Goal: Task Accomplishment & Management: Complete application form

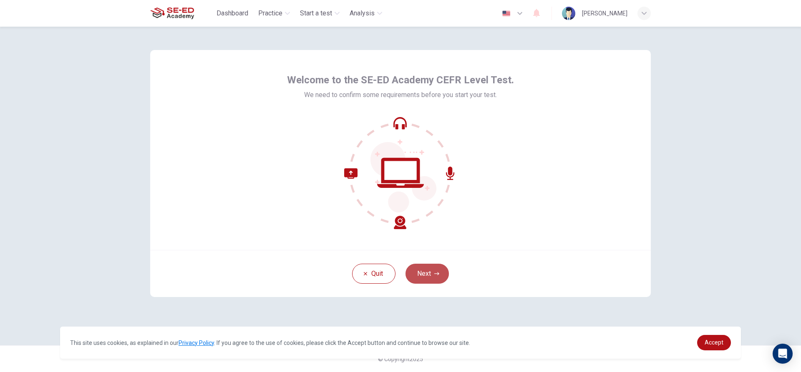
click at [434, 276] on icon "button" at bounding box center [436, 274] width 5 height 5
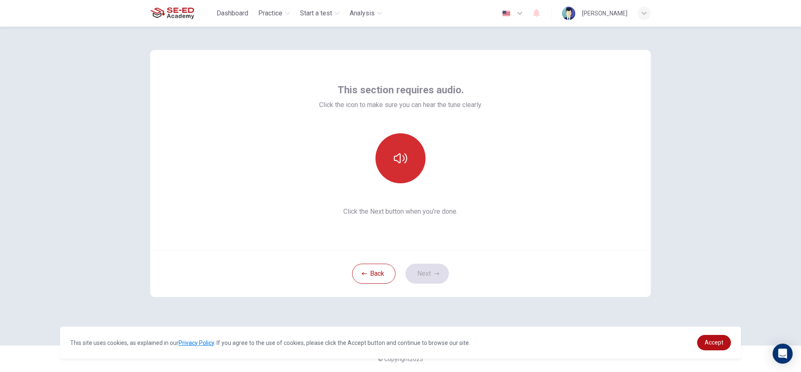
click at [390, 137] on button "button" at bounding box center [400, 158] width 50 height 50
click at [406, 168] on button "button" at bounding box center [400, 158] width 50 height 50
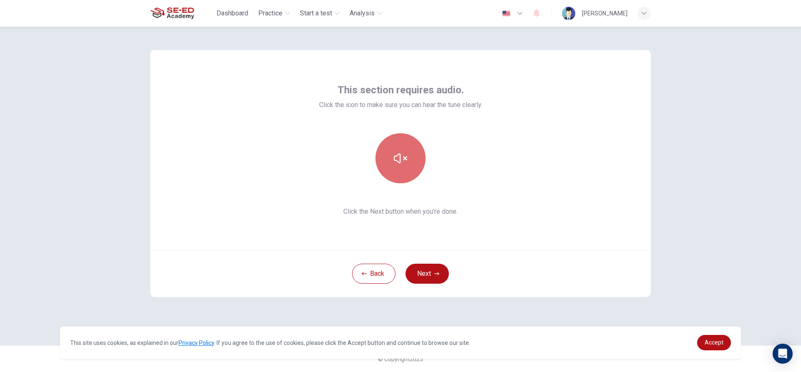
click at [389, 157] on button "button" at bounding box center [400, 158] width 50 height 50
click at [423, 270] on button "Next" at bounding box center [426, 274] width 43 height 20
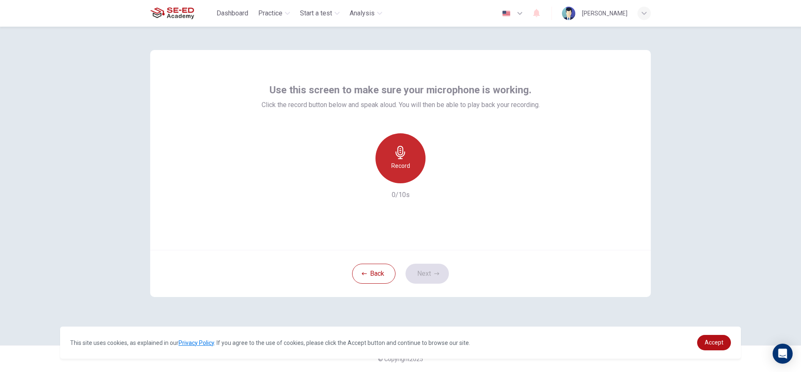
click at [404, 180] on div "Record" at bounding box center [400, 158] width 50 height 50
click at [433, 177] on div "button" at bounding box center [438, 176] width 13 height 13
click at [439, 180] on icon "button" at bounding box center [439, 177] width 8 height 8
click at [360, 176] on icon "button" at bounding box center [362, 177] width 8 height 8
click at [408, 164] on h6 "Record" at bounding box center [400, 166] width 19 height 10
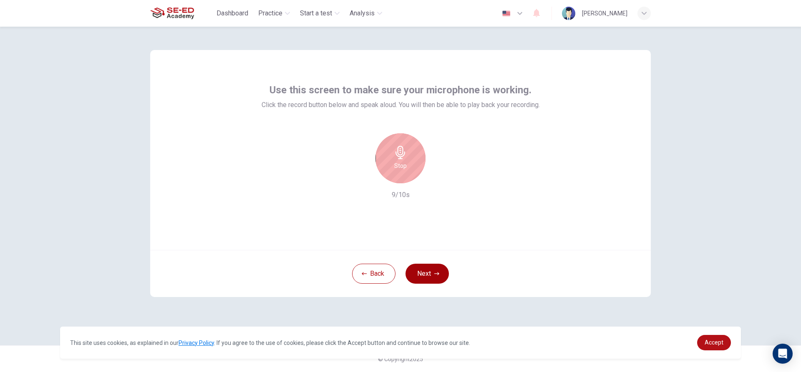
click at [415, 272] on button "Next" at bounding box center [426, 274] width 43 height 20
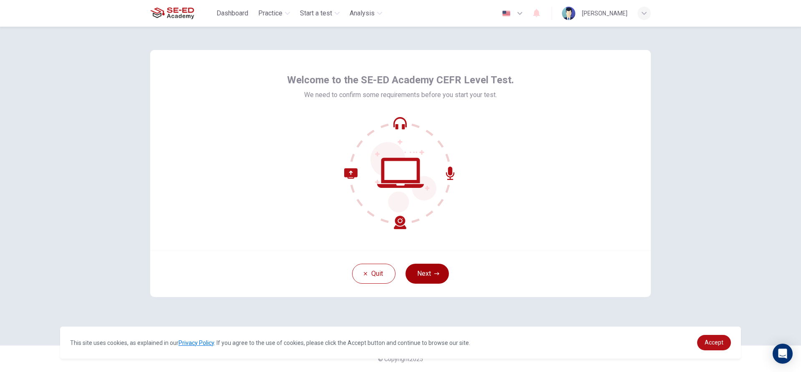
click at [432, 276] on button "Next" at bounding box center [426, 274] width 43 height 20
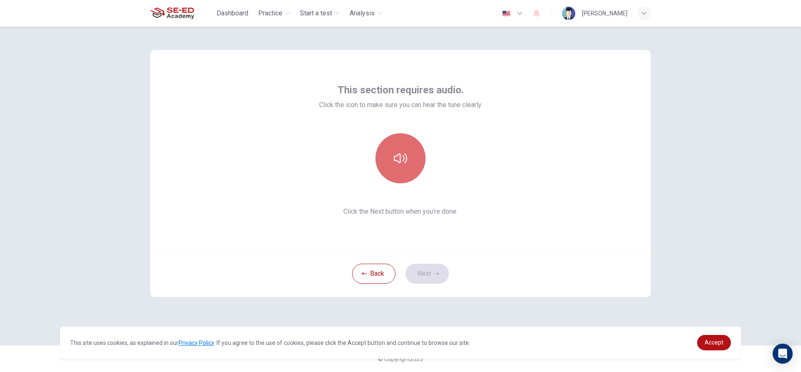
click at [406, 141] on button "button" at bounding box center [400, 158] width 50 height 50
click at [424, 275] on button "Next" at bounding box center [426, 274] width 43 height 20
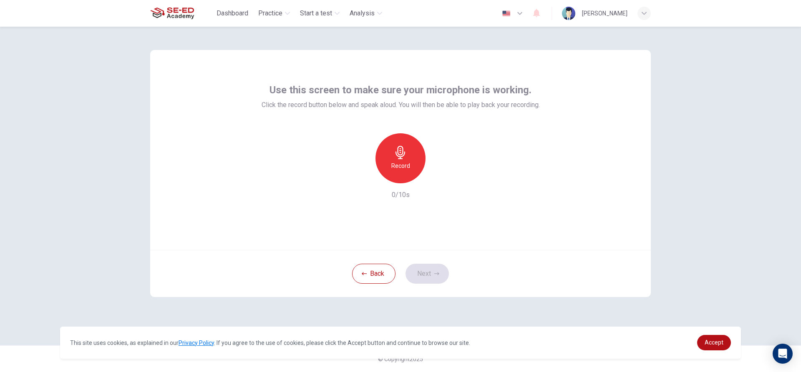
click at [384, 164] on div "Record" at bounding box center [400, 158] width 50 height 50
click at [440, 176] on icon "button" at bounding box center [440, 176] width 4 height 5
click at [433, 274] on button "Next" at bounding box center [426, 274] width 43 height 20
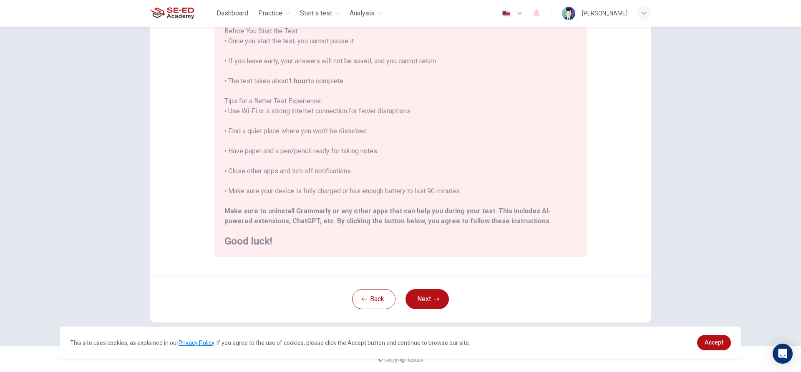
scroll to position [91, 0]
click at [418, 298] on button "Next" at bounding box center [426, 299] width 43 height 20
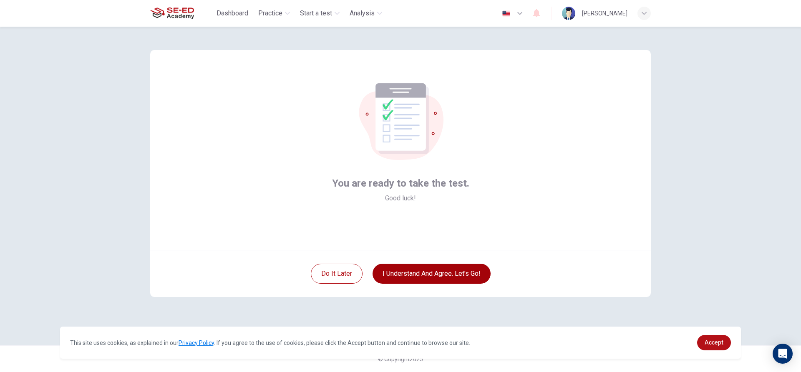
scroll to position [0, 0]
click at [437, 276] on button "I understand and agree. Let’s go!" at bounding box center [431, 274] width 118 height 20
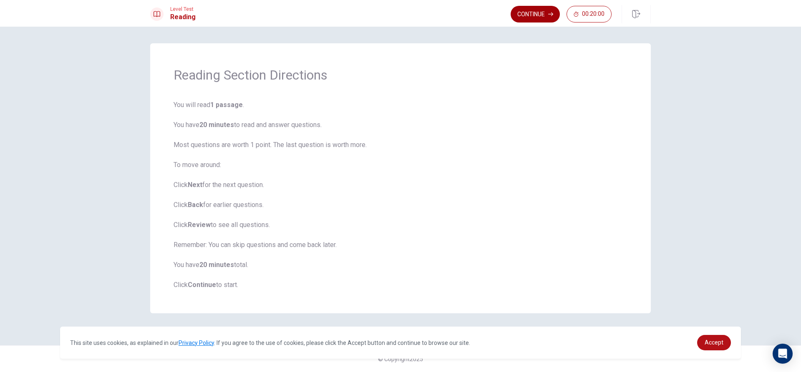
click at [545, 8] on button "Continue" at bounding box center [535, 14] width 49 height 17
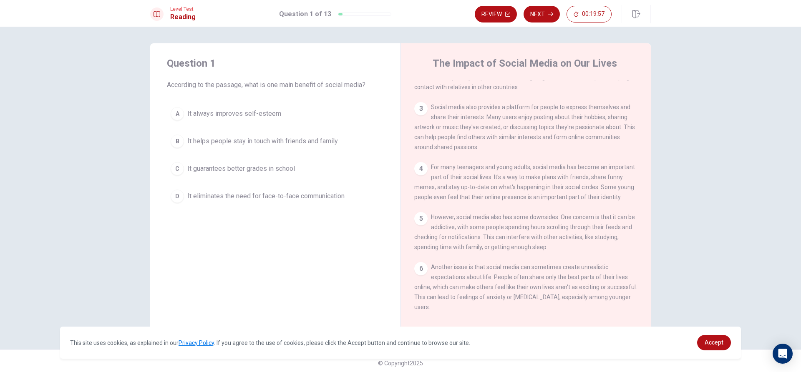
scroll to position [167, 0]
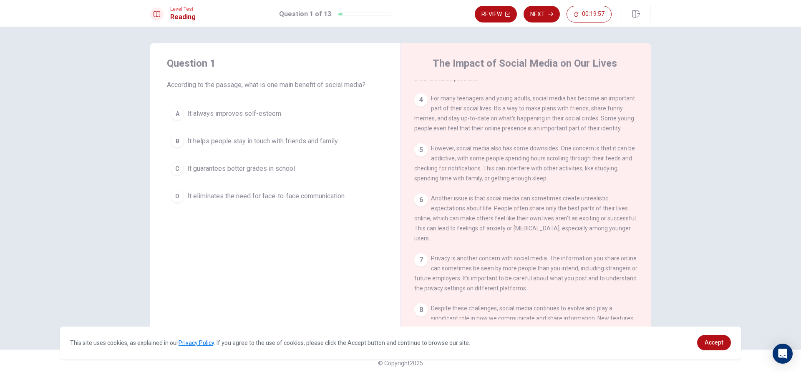
click at [423, 107] on div "4" at bounding box center [420, 99] width 13 height 13
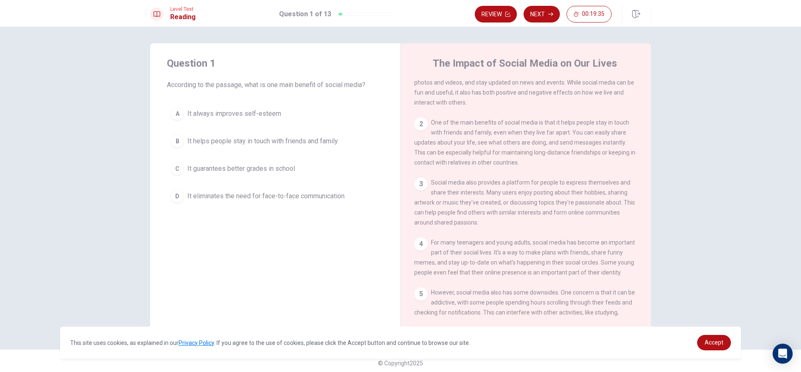
scroll to position [42, 0]
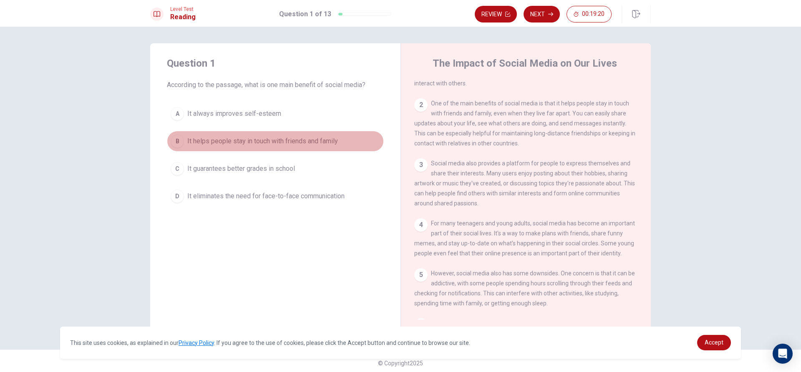
click at [171, 144] on div "B" at bounding box center [177, 141] width 13 height 13
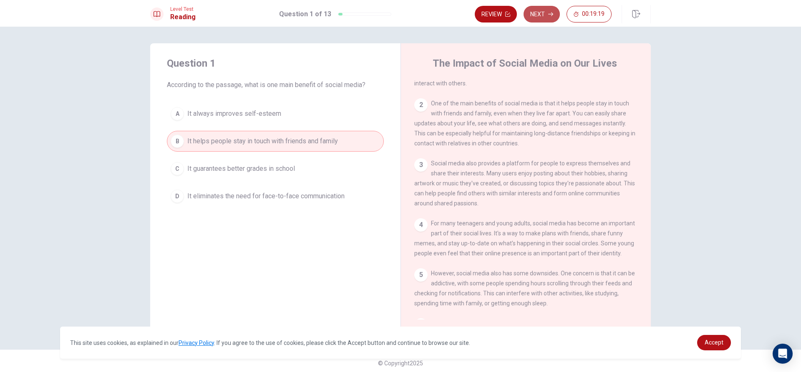
drag, startPoint x: 538, startPoint y: 18, endPoint x: 532, endPoint y: 18, distance: 5.8
click at [536, 18] on button "Next" at bounding box center [541, 14] width 36 height 17
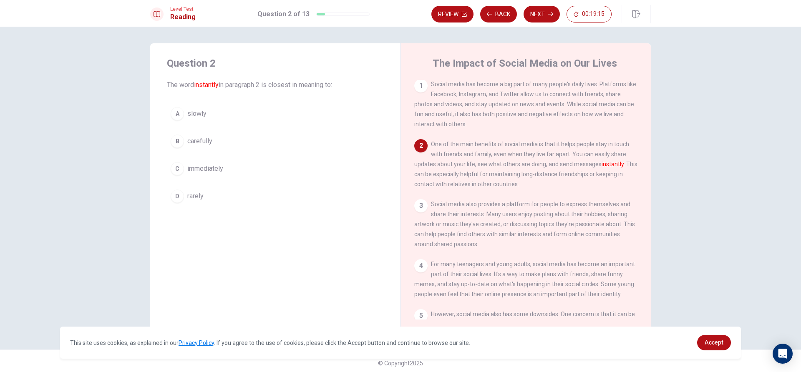
scroll to position [0, 0]
click at [420, 87] on div "1" at bounding box center [420, 86] width 13 height 13
click at [452, 88] on span "Social media has become a big part of many people's daily lives. Platforms like…" at bounding box center [525, 105] width 222 height 47
click at [422, 96] on div "1 Social media has become a big part of many people's daily lives. Platforms li…" at bounding box center [526, 105] width 224 height 50
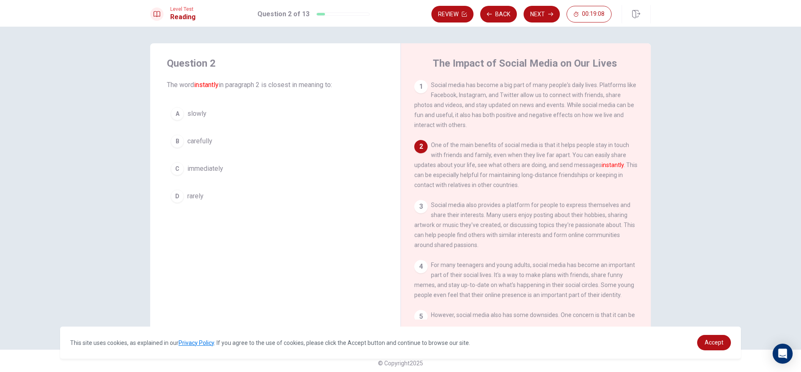
click at [421, 93] on div "1 Social media has become a big part of many people's daily lives. Platforms li…" at bounding box center [526, 105] width 224 height 50
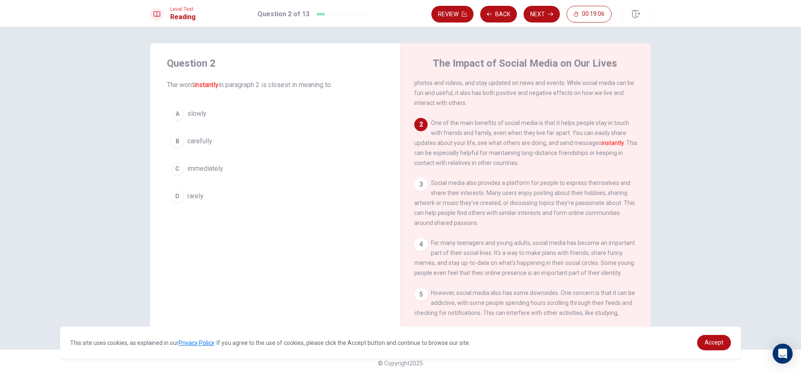
scroll to position [42, 0]
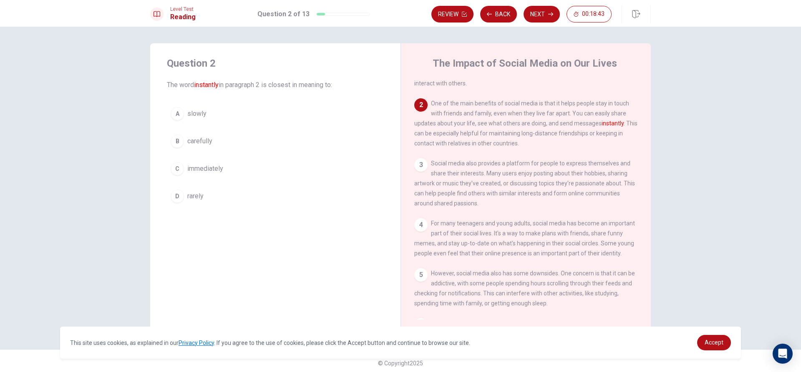
click at [169, 165] on button "C immediately" at bounding box center [275, 169] width 217 height 21
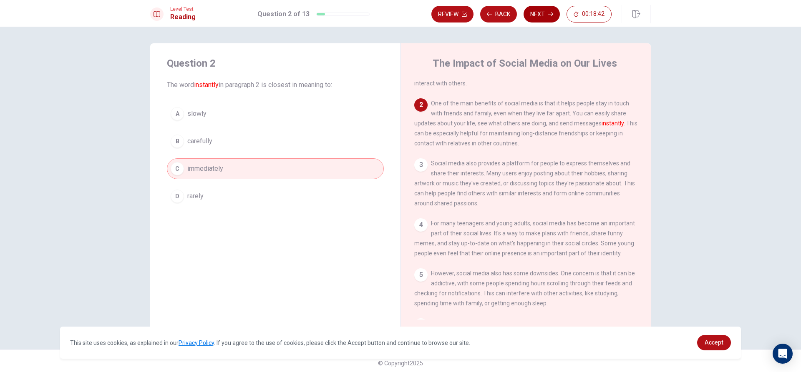
click at [539, 10] on button "Next" at bounding box center [541, 14] width 36 height 17
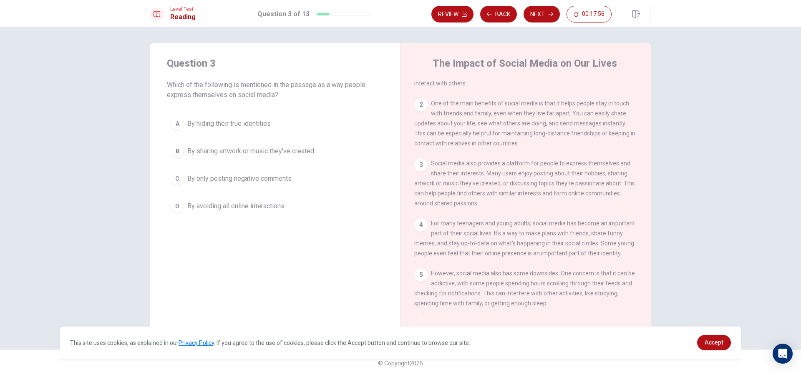
click at [176, 149] on div "B" at bounding box center [177, 151] width 13 height 13
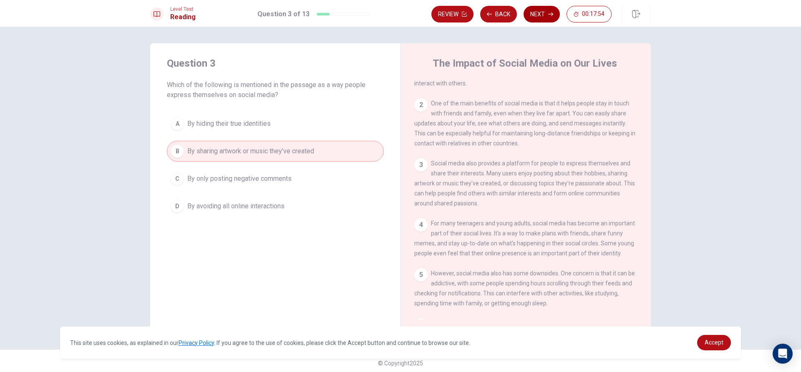
click at [540, 10] on button "Next" at bounding box center [541, 14] width 36 height 17
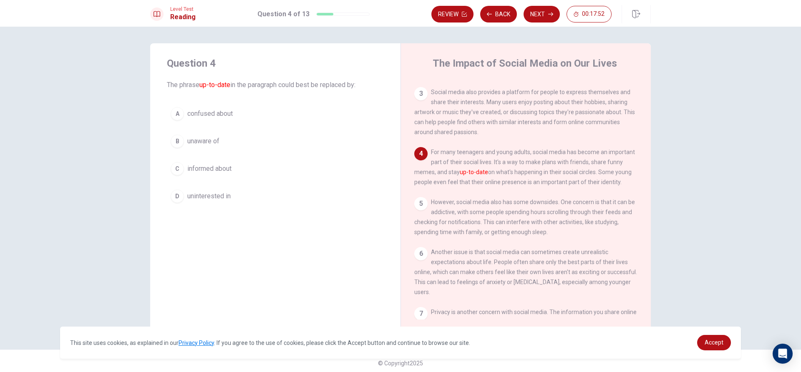
scroll to position [113, 0]
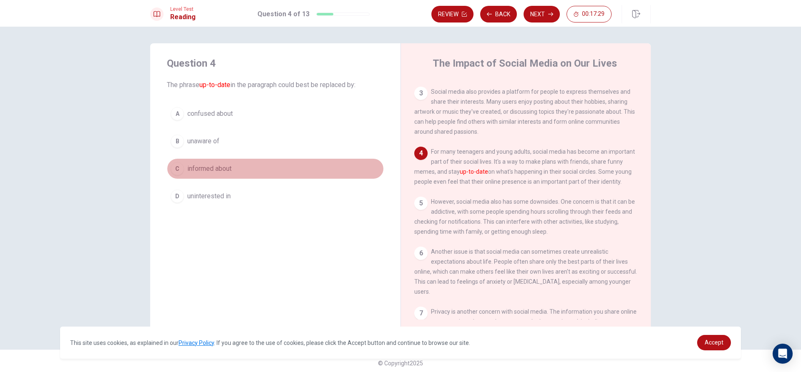
click at [171, 165] on div "C" at bounding box center [177, 168] width 13 height 13
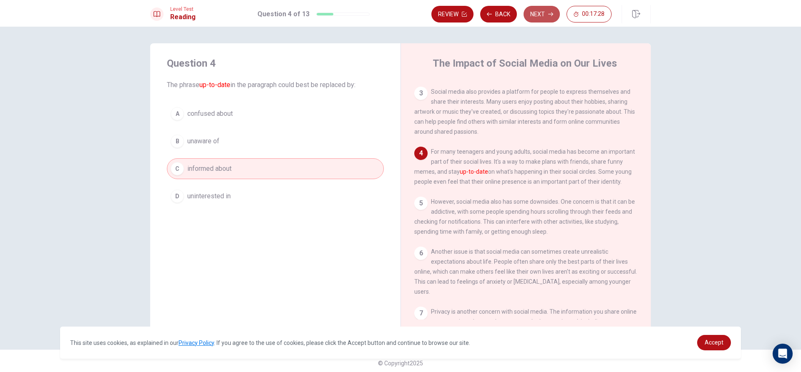
click at [535, 19] on button "Next" at bounding box center [541, 14] width 36 height 17
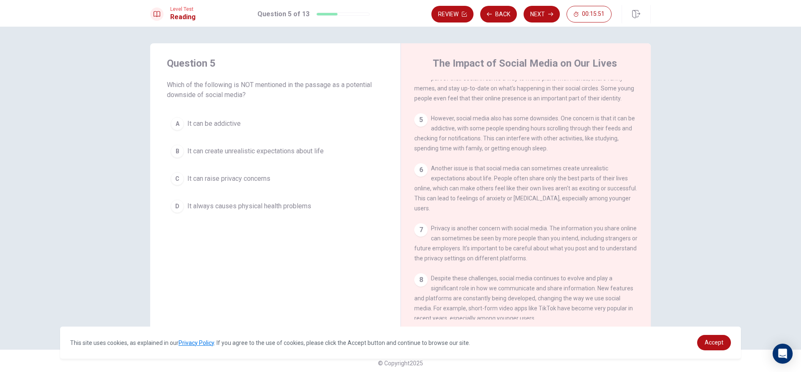
scroll to position [239, 0]
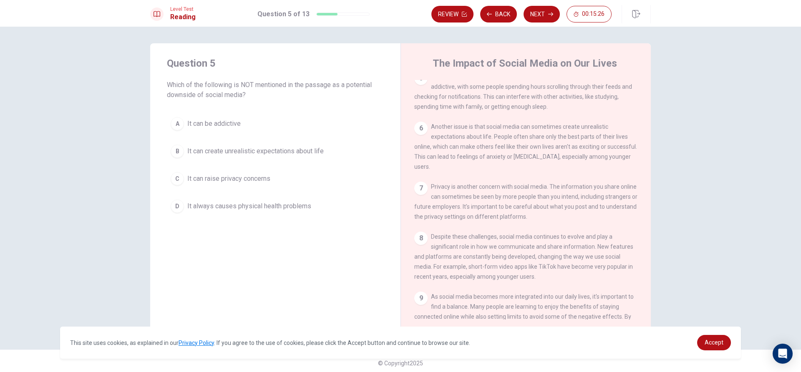
click at [173, 211] on div "D" at bounding box center [177, 206] width 13 height 13
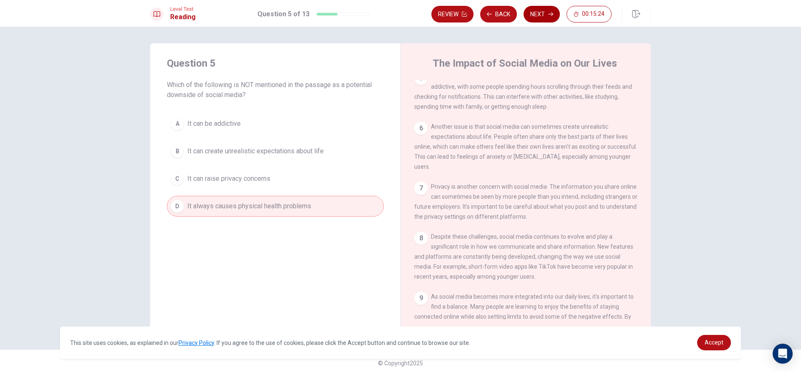
click at [533, 11] on button "Next" at bounding box center [541, 14] width 36 height 17
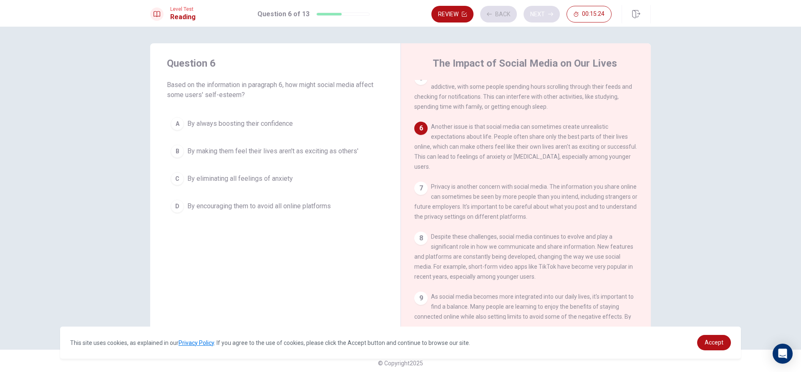
scroll to position [288, 0]
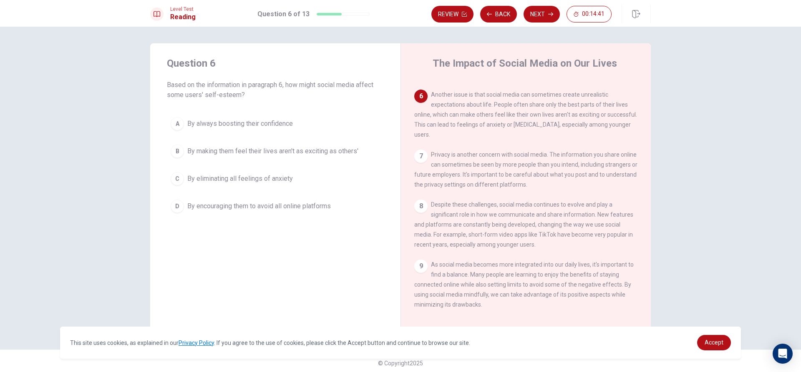
click at [177, 148] on div "B" at bounding box center [177, 151] width 13 height 13
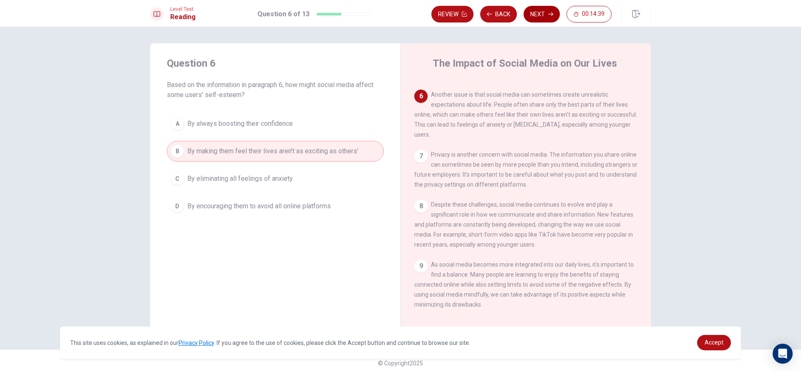
click at [549, 16] on icon "button" at bounding box center [550, 14] width 5 height 5
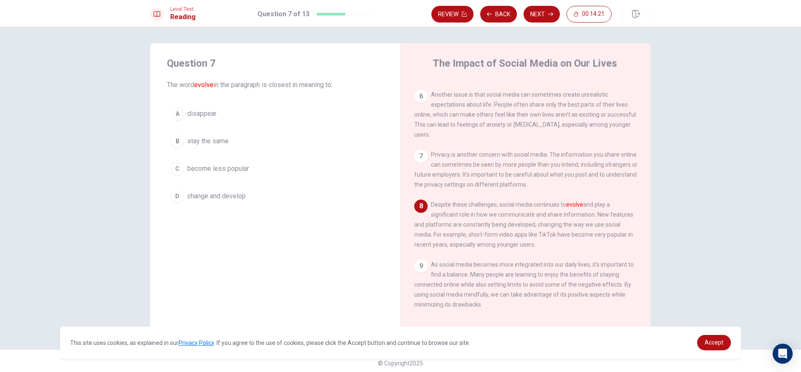
click at [171, 194] on div "D" at bounding box center [177, 196] width 13 height 13
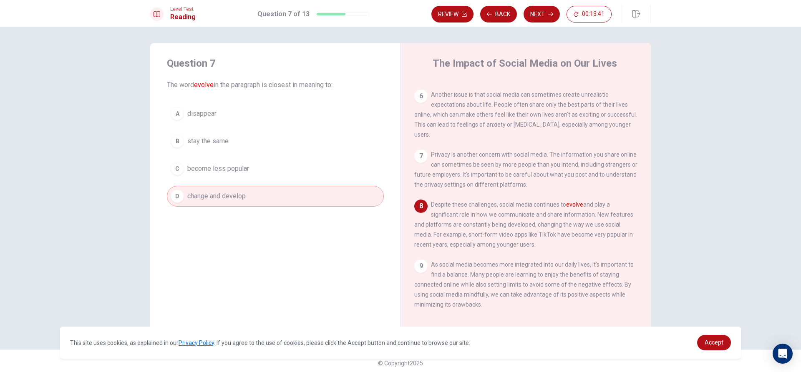
click at [199, 136] on button "B stay the same" at bounding box center [275, 141] width 217 height 21
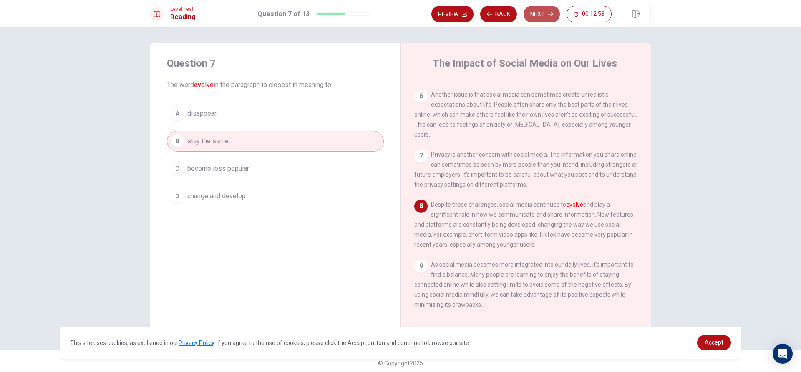
click at [540, 15] on button "Next" at bounding box center [541, 14] width 36 height 17
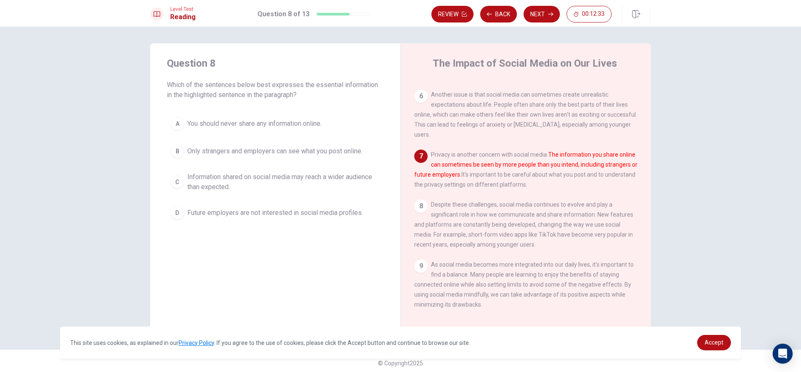
click at [171, 122] on div "A" at bounding box center [177, 123] width 13 height 13
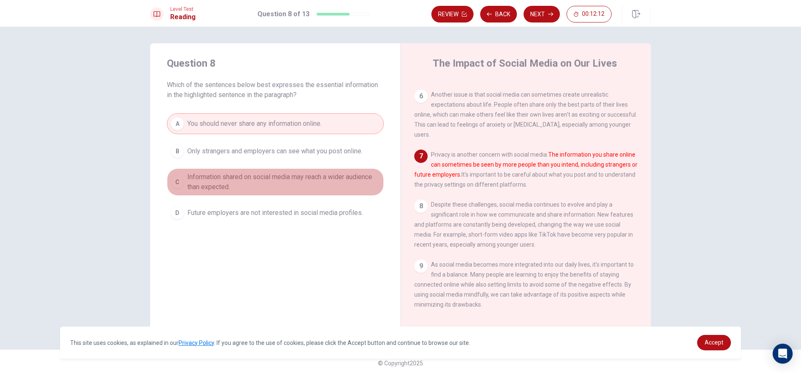
click at [168, 176] on button "C Information shared on social media may reach a wider audience than expected." at bounding box center [275, 183] width 217 height 28
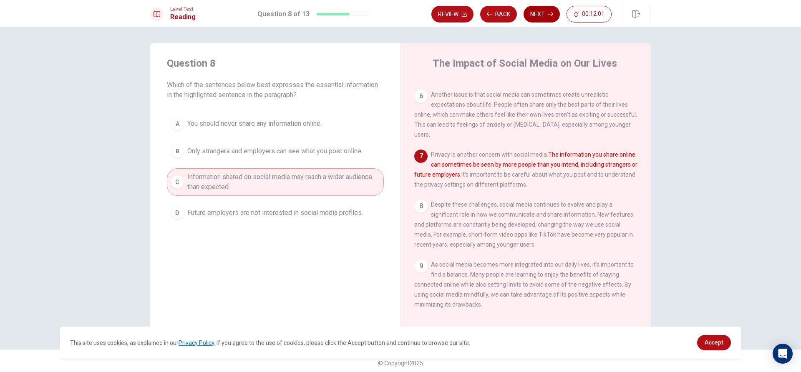
click at [541, 15] on button "Next" at bounding box center [541, 14] width 36 height 17
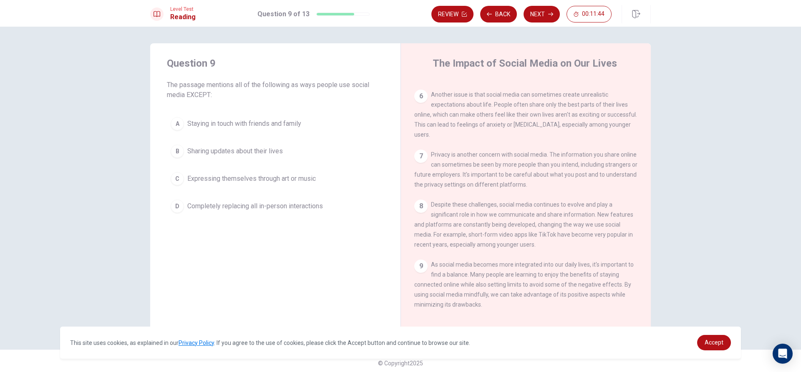
click at [176, 201] on div "D" at bounding box center [177, 206] width 13 height 13
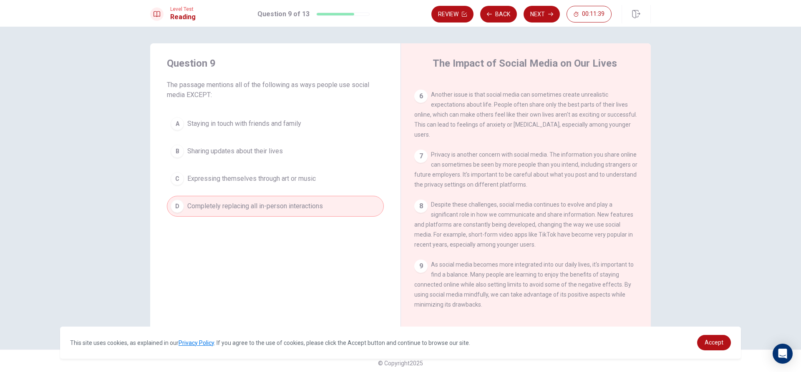
scroll to position [4, 0]
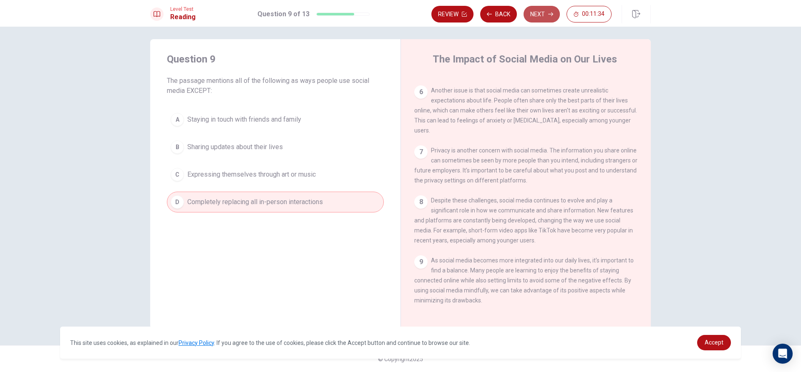
click at [548, 11] on button "Next" at bounding box center [541, 14] width 36 height 17
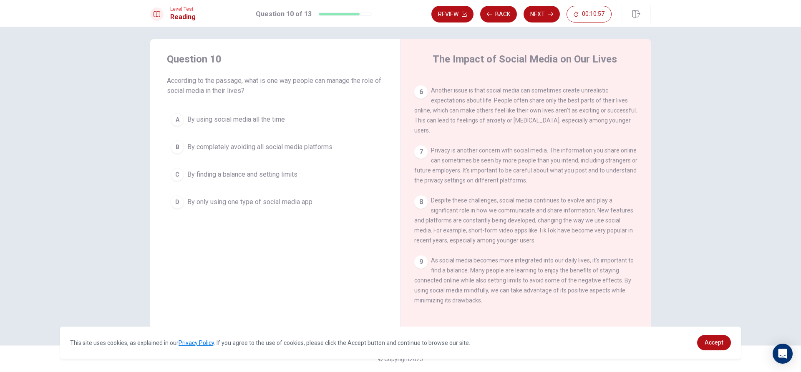
click at [174, 171] on div "C" at bounding box center [177, 174] width 13 height 13
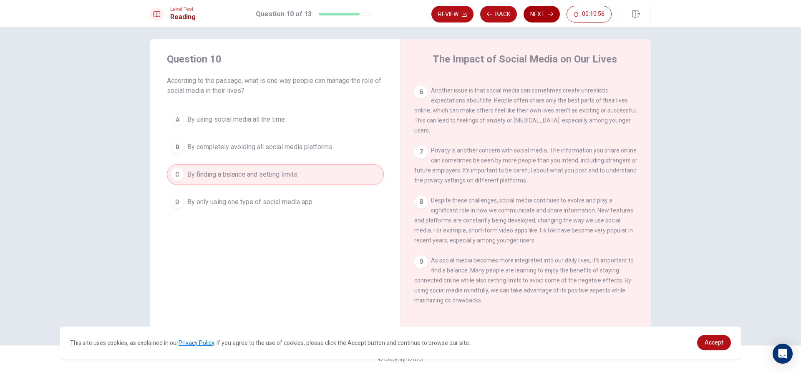
click at [544, 11] on button "Next" at bounding box center [541, 14] width 36 height 17
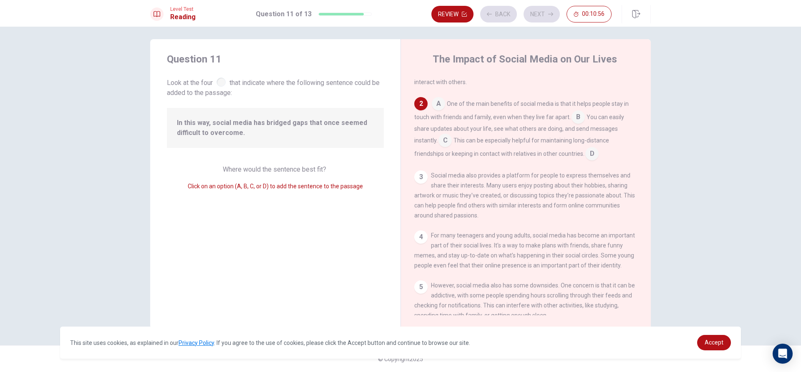
scroll to position [62, 0]
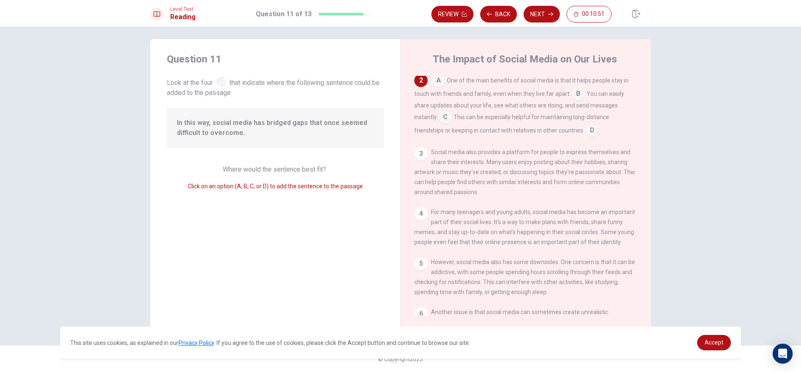
click at [438, 82] on input at bounding box center [438, 81] width 13 height 13
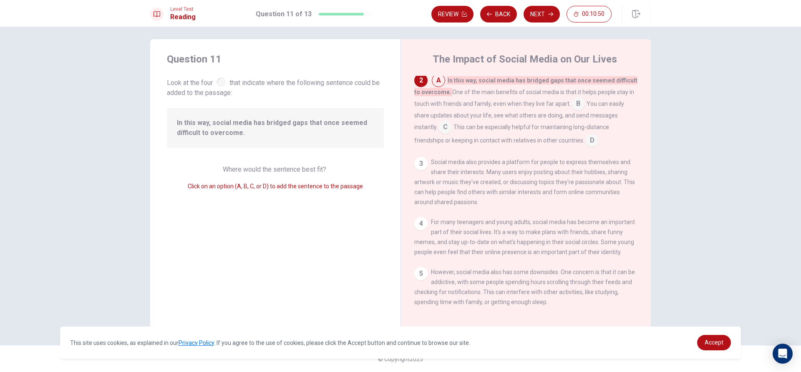
click at [440, 135] on input at bounding box center [444, 127] width 13 height 13
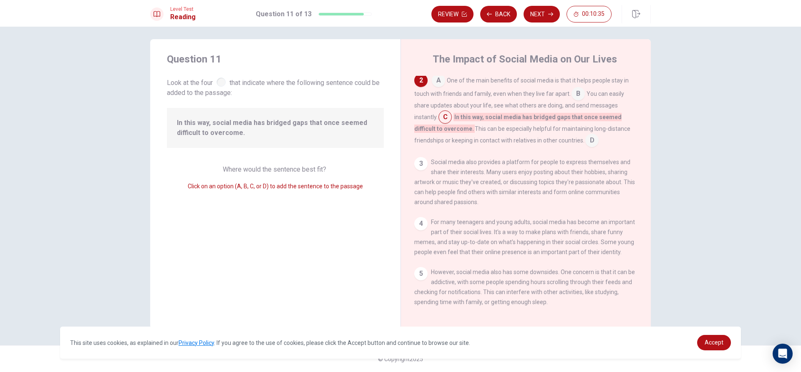
click at [432, 87] on input at bounding box center [438, 81] width 13 height 13
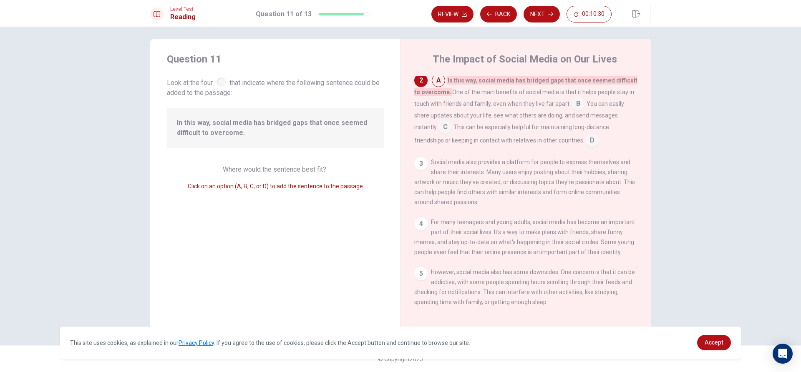
click at [422, 53] on div "The Impact of Social Media on Our Lives" at bounding box center [531, 59] width 234 height 13
drag, startPoint x: 435, startPoint y: 90, endPoint x: 437, endPoint y: 84, distance: 6.0
click at [436, 86] on input at bounding box center [438, 81] width 13 height 13
click at [437, 83] on input at bounding box center [438, 81] width 13 height 13
click at [419, 81] on div "2" at bounding box center [420, 80] width 13 height 13
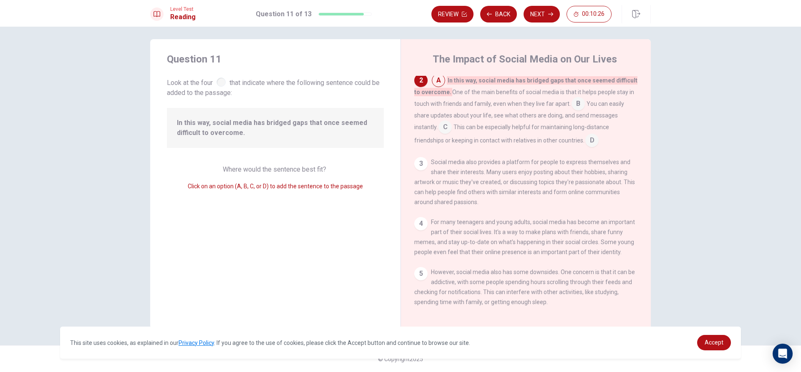
click at [420, 166] on div "3" at bounding box center [420, 163] width 13 height 13
click at [447, 128] on input at bounding box center [444, 127] width 13 height 13
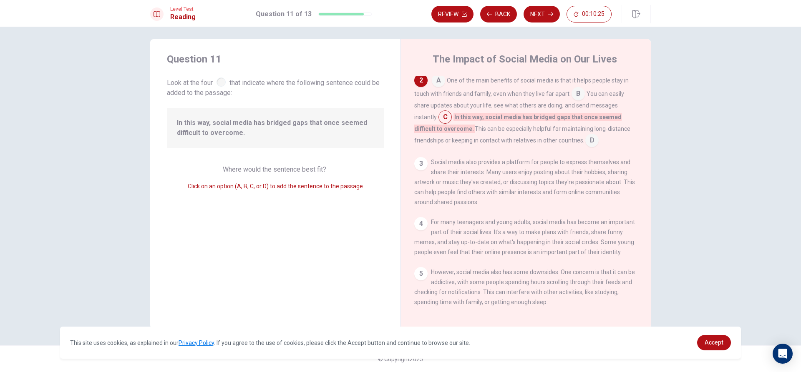
click at [447, 128] on span "In this way, social media has bridged gaps that once seemed difficult to overco…" at bounding box center [517, 123] width 207 height 20
click at [585, 146] on input at bounding box center [591, 141] width 13 height 13
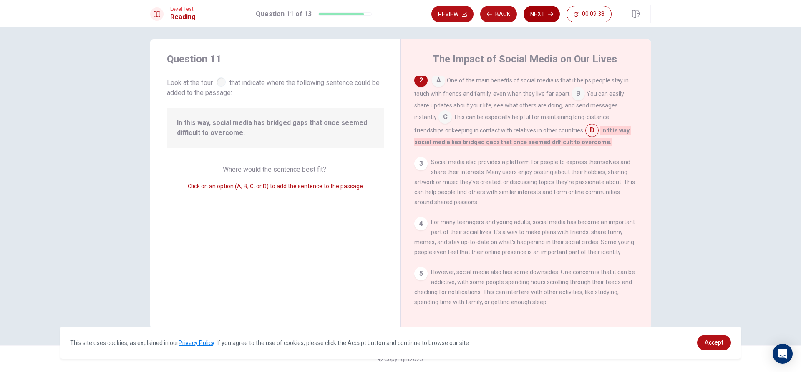
click at [539, 8] on button "Next" at bounding box center [541, 14] width 36 height 17
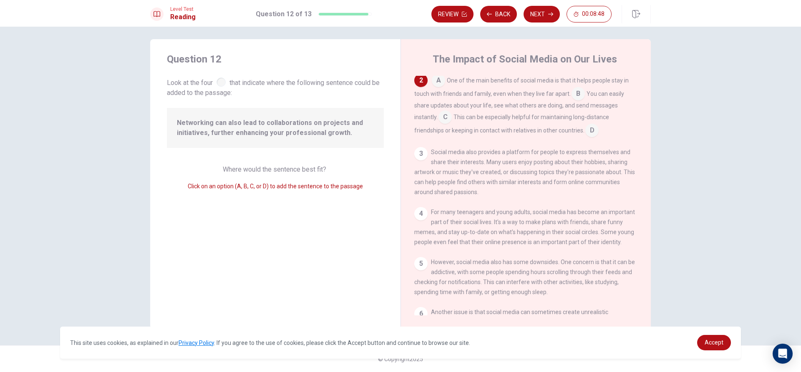
click at [448, 118] on input at bounding box center [444, 117] width 13 height 13
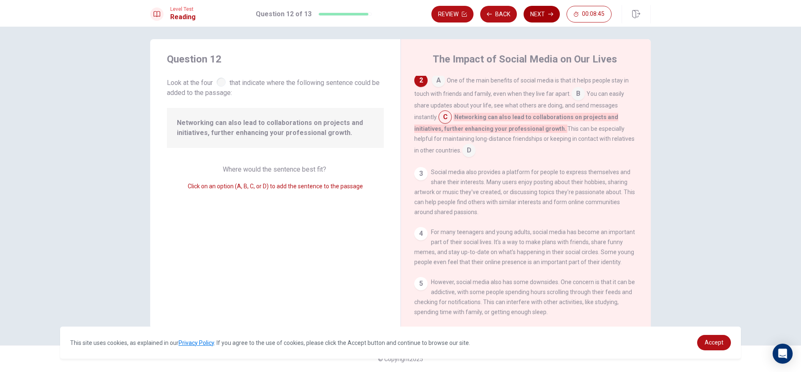
click at [538, 16] on button "Next" at bounding box center [541, 14] width 36 height 17
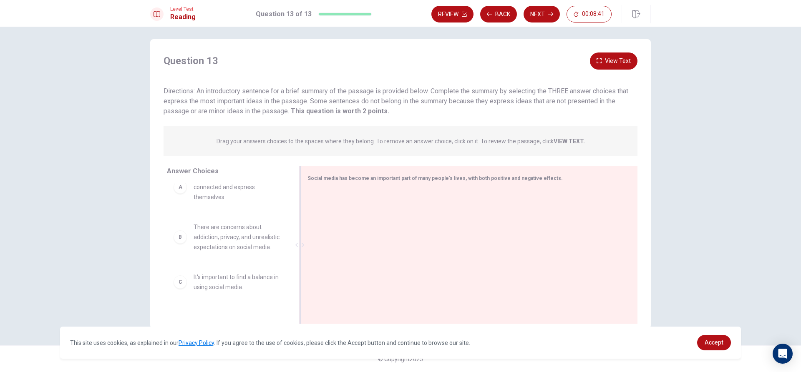
scroll to position [0, 0]
drag, startPoint x: 172, startPoint y: 204, endPoint x: 177, endPoint y: 196, distance: 10.1
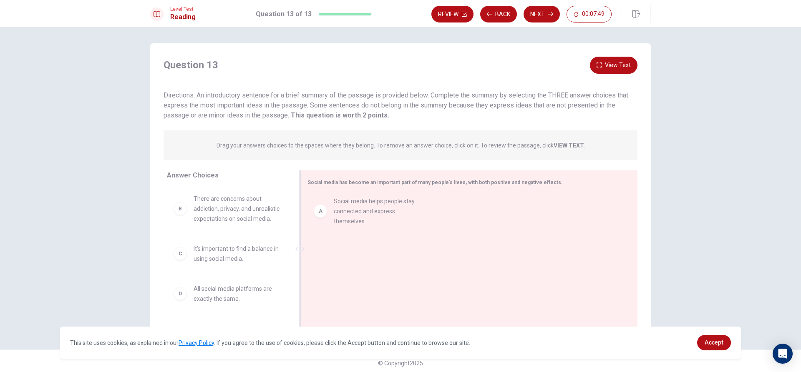
drag, startPoint x: 209, startPoint y: 227, endPoint x: 366, endPoint y: 229, distance: 156.9
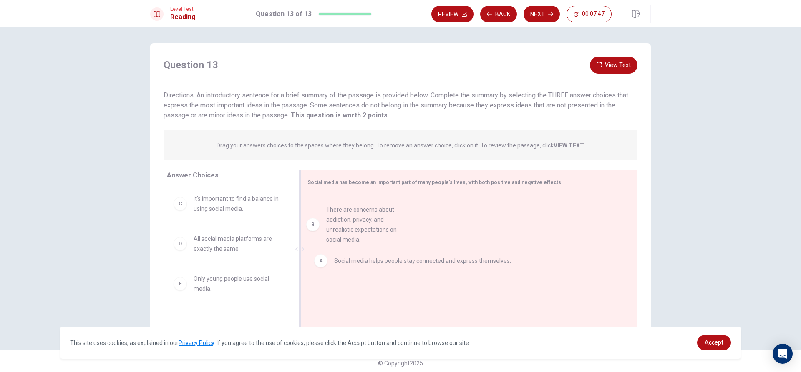
drag, startPoint x: 220, startPoint y: 220, endPoint x: 371, endPoint y: 235, distance: 151.3
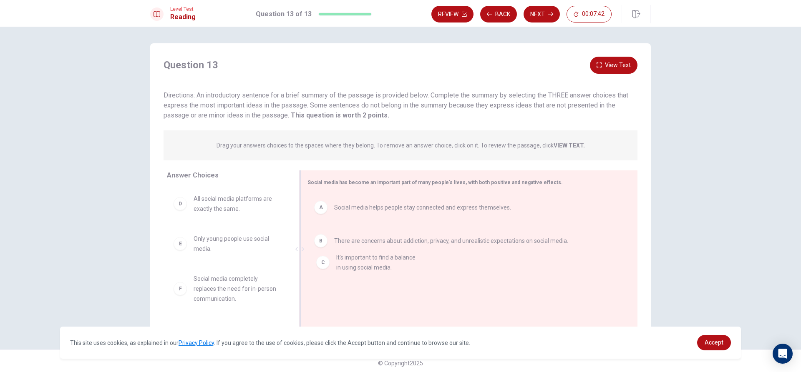
drag, startPoint x: 200, startPoint y: 209, endPoint x: 349, endPoint y: 268, distance: 160.4
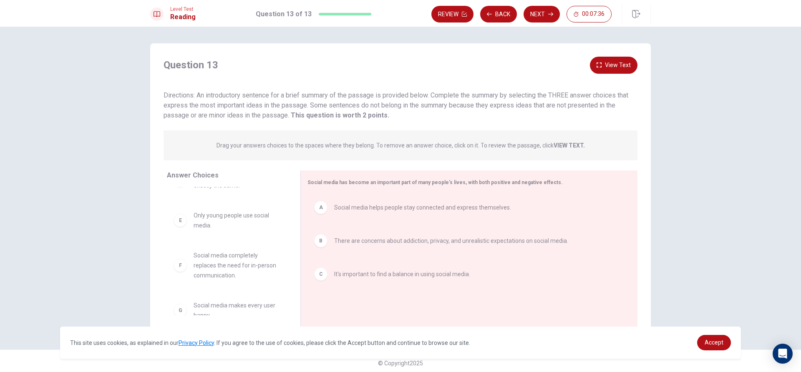
scroll to position [35, 0]
click at [543, 15] on button "Next" at bounding box center [541, 14] width 36 height 17
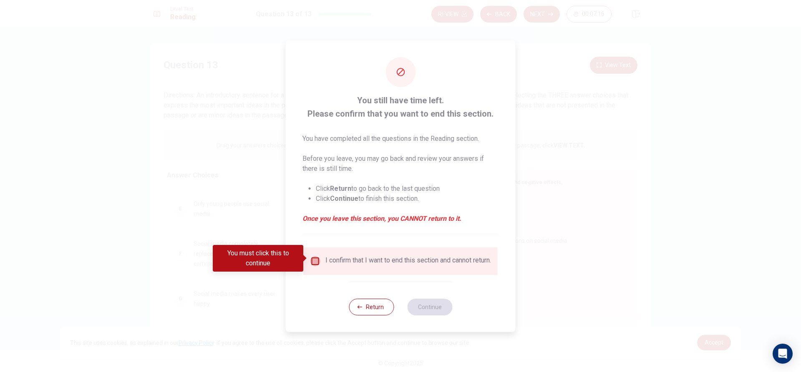
click at [313, 257] on input "You must click this to continue" at bounding box center [315, 262] width 10 height 10
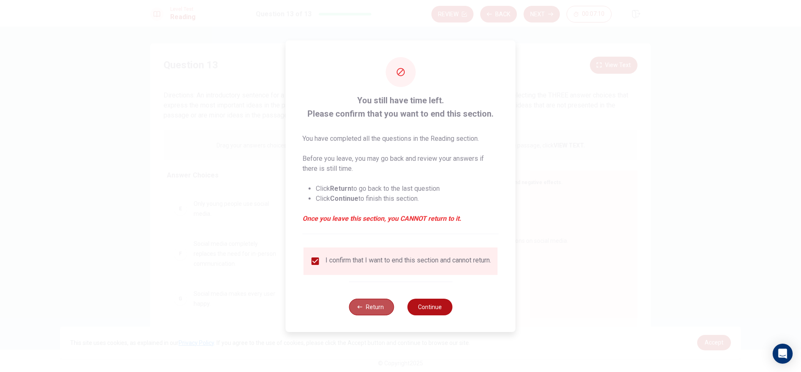
click at [377, 306] on button "Return" at bounding box center [371, 307] width 45 height 17
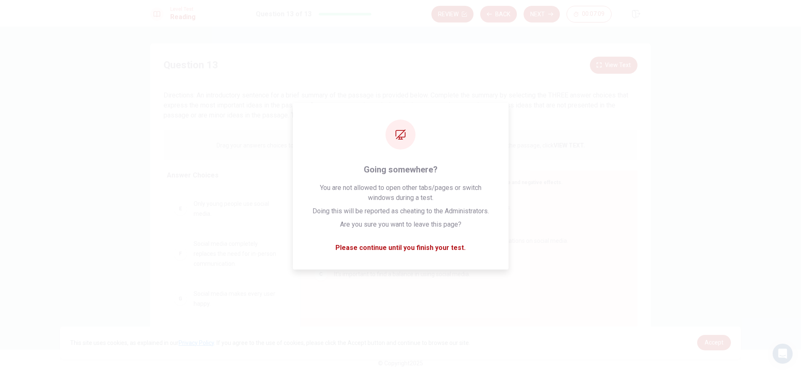
click at [453, 18] on button "Review" at bounding box center [452, 14] width 42 height 17
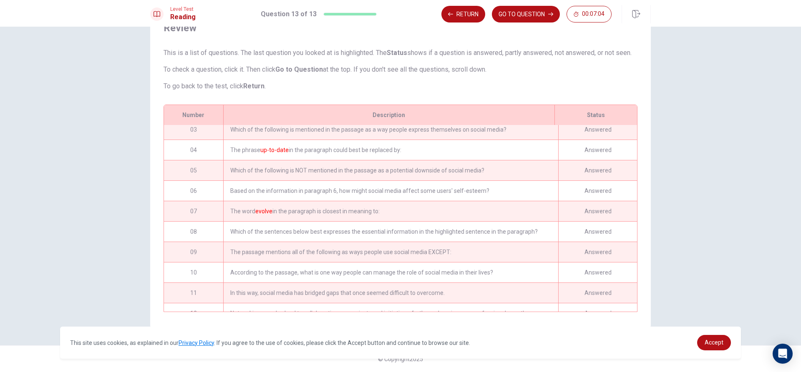
scroll to position [83, 0]
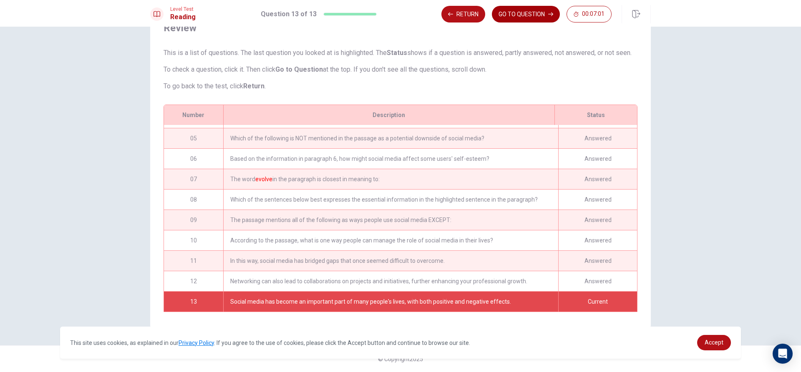
click at [529, 12] on button "GO TO QUESTION" at bounding box center [526, 14] width 68 height 17
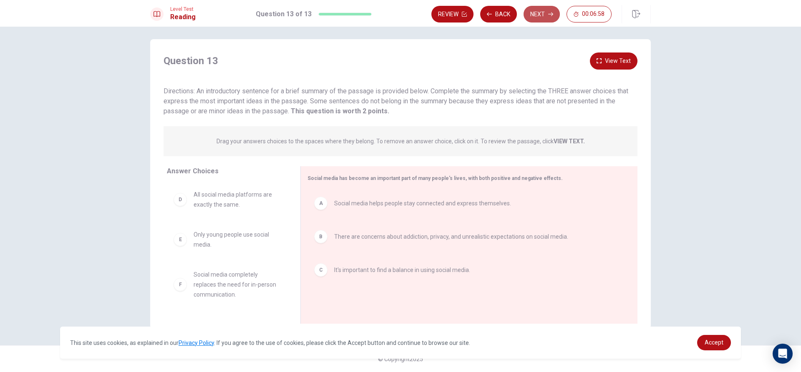
click at [548, 20] on button "Next" at bounding box center [541, 14] width 36 height 17
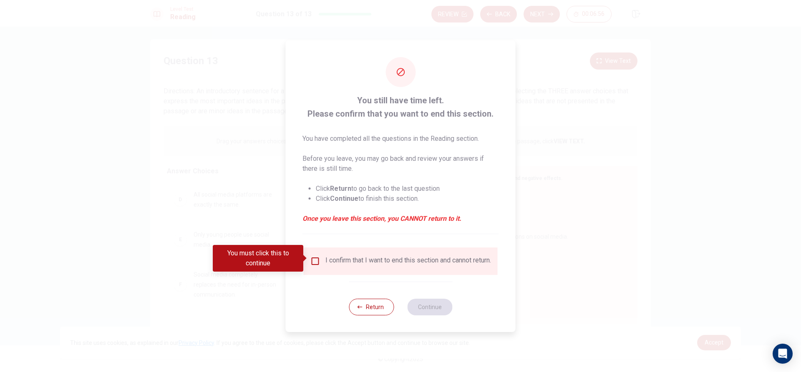
click at [312, 257] on input "You must click this to continue" at bounding box center [315, 262] width 10 height 10
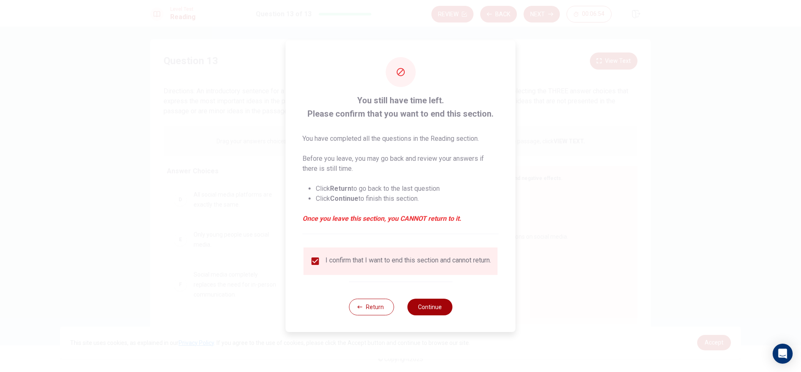
click at [438, 314] on button "Continue" at bounding box center [429, 307] width 45 height 17
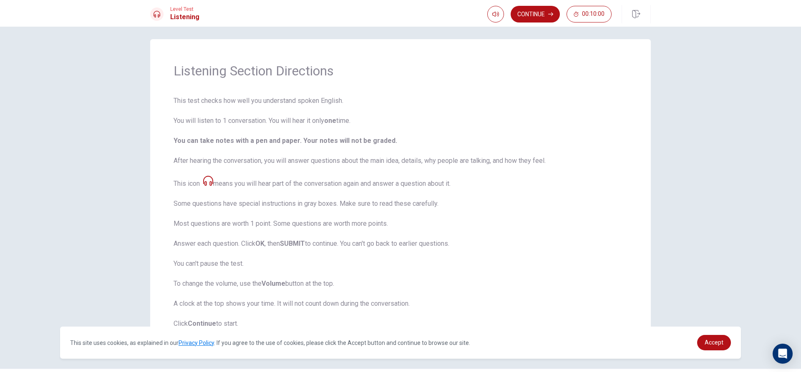
scroll to position [28, 0]
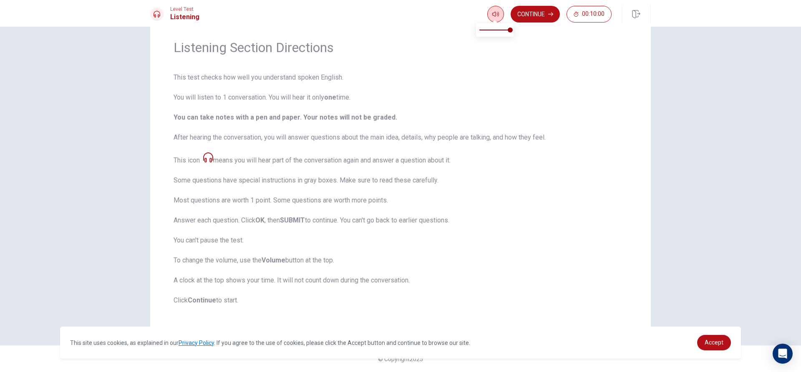
click at [494, 15] on icon "button" at bounding box center [495, 14] width 7 height 7
click at [539, 16] on button "Continue" at bounding box center [535, 14] width 49 height 17
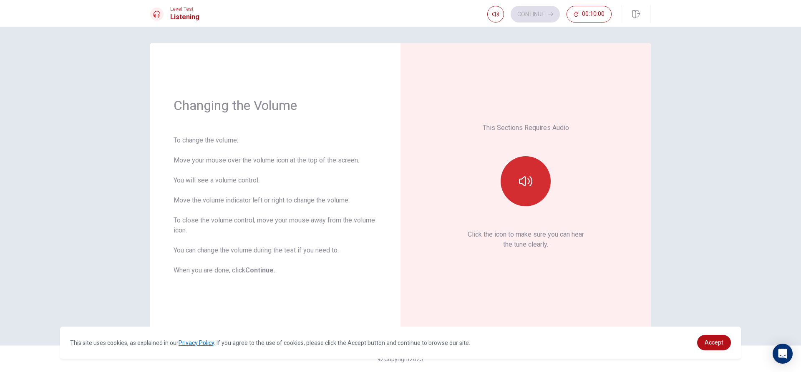
click at [511, 188] on button "button" at bounding box center [526, 181] width 50 height 50
click at [533, 10] on button "Continue" at bounding box center [535, 14] width 49 height 17
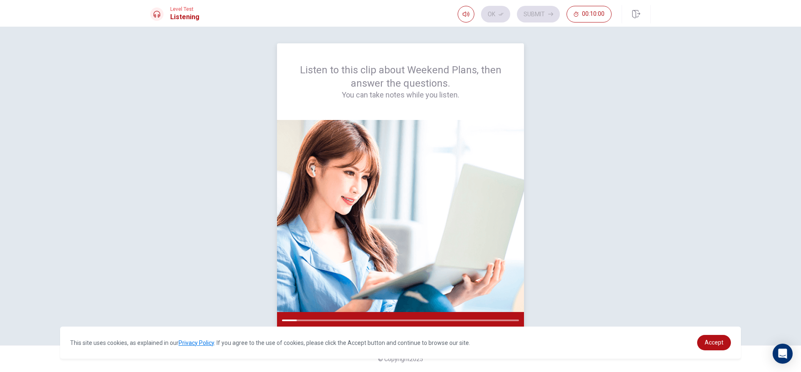
drag, startPoint x: 475, startPoint y: 90, endPoint x: 356, endPoint y: 106, distance: 120.4
click at [356, 106] on div "Listen to this clip about Weekend Plans, then answer the questions. You can tak…" at bounding box center [400, 81] width 247 height 77
click at [385, 230] on img at bounding box center [400, 216] width 247 height 192
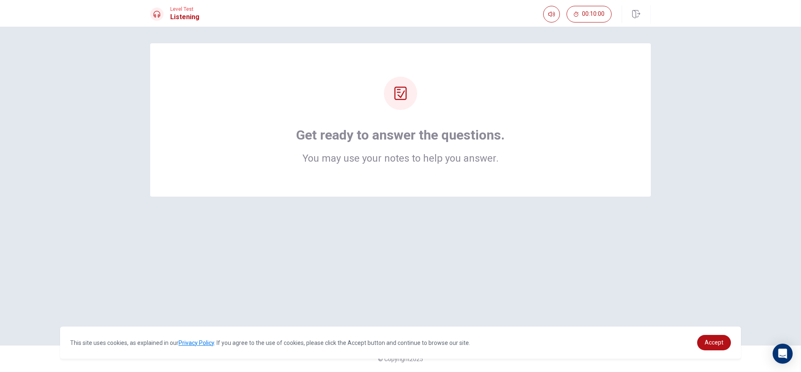
click at [466, 199] on div "Get ready to answer the questions. You may use your notes to help you answer." at bounding box center [400, 186] width 527 height 286
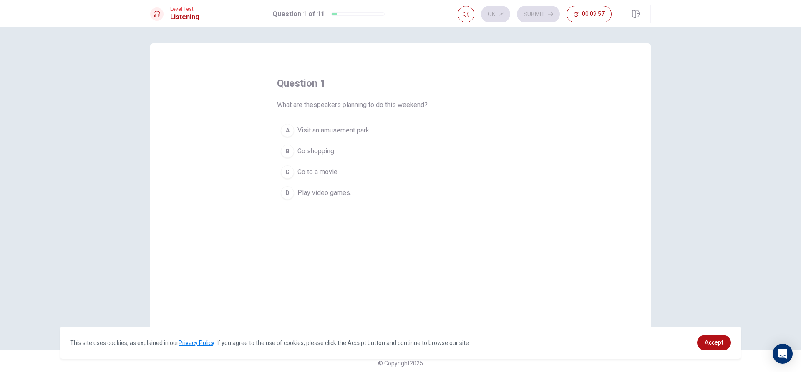
click at [284, 137] on div "A" at bounding box center [287, 130] width 13 height 13
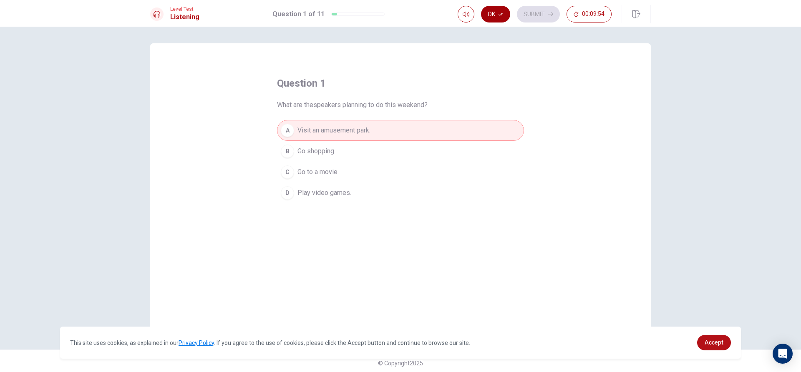
click at [493, 12] on button "Ok" at bounding box center [495, 14] width 29 height 17
click at [541, 18] on button "Submit" at bounding box center [538, 14] width 43 height 17
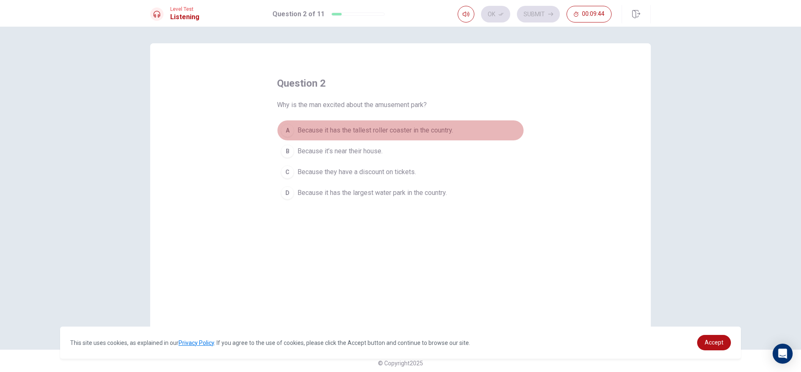
click at [291, 124] on button "A Because it has the tallest roller coaster in the country." at bounding box center [400, 130] width 247 height 21
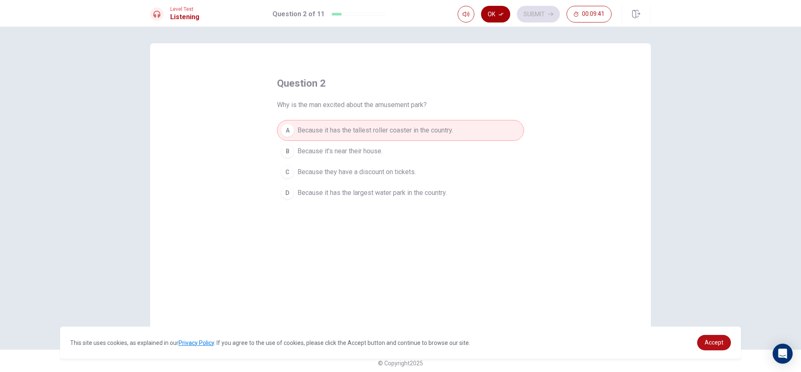
click at [496, 14] on button "Ok" at bounding box center [495, 14] width 29 height 17
click at [530, 18] on button "Submit" at bounding box center [538, 14] width 43 height 17
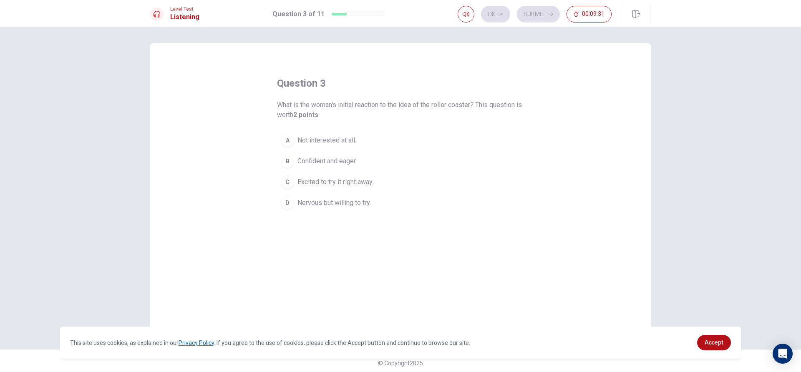
click at [287, 203] on div "D" at bounding box center [287, 202] width 13 height 13
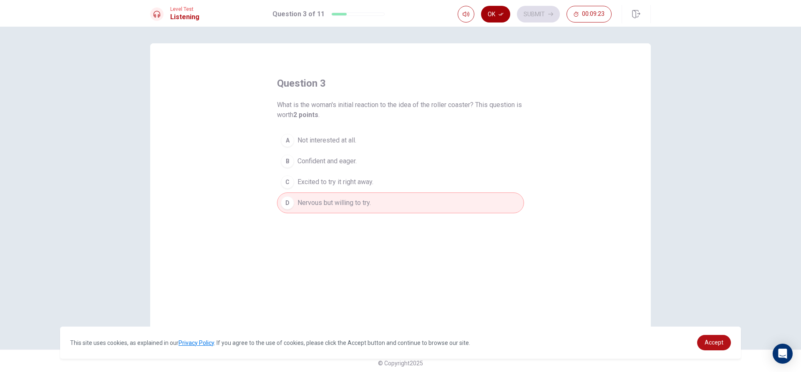
click at [492, 18] on button "Ok" at bounding box center [495, 14] width 29 height 17
click at [538, 13] on button "Submit" at bounding box center [538, 14] width 43 height 17
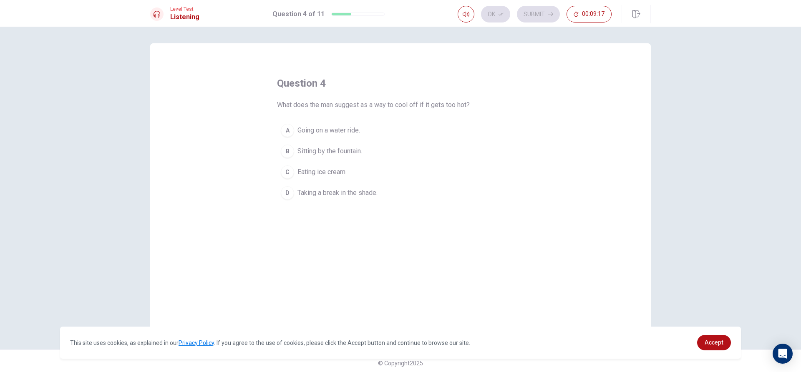
click at [286, 129] on div "A" at bounding box center [287, 130] width 13 height 13
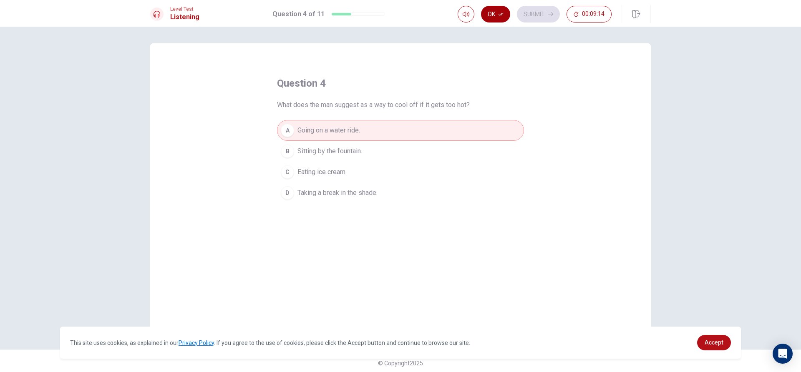
click at [494, 16] on button "Ok" at bounding box center [495, 14] width 29 height 17
click at [526, 11] on button "Submit" at bounding box center [538, 14] width 43 height 17
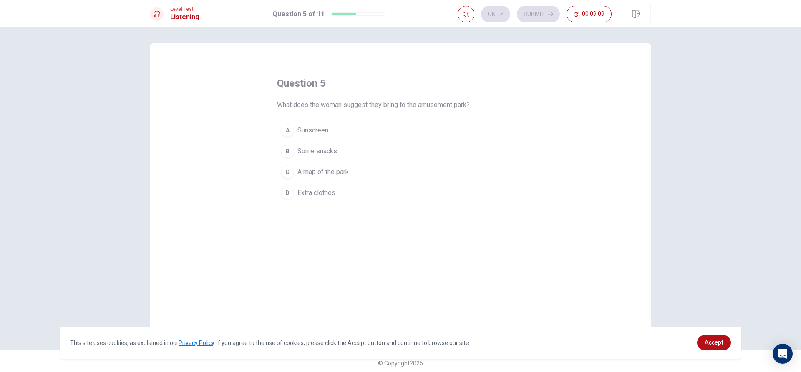
click at [290, 195] on div "D" at bounding box center [287, 192] width 13 height 13
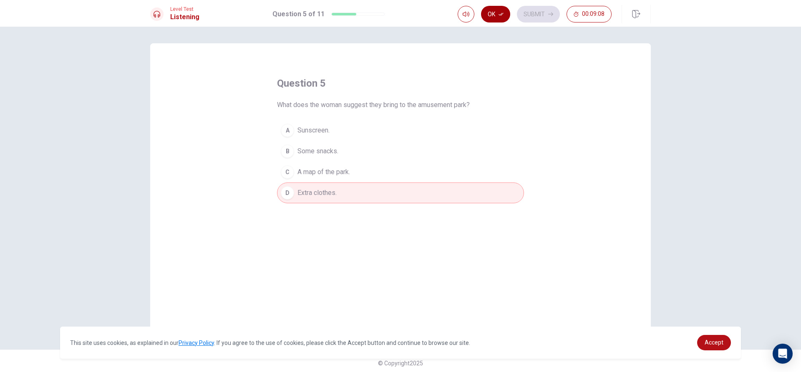
click at [504, 10] on button "Ok" at bounding box center [495, 14] width 29 height 17
click at [533, 16] on button "Submit" at bounding box center [538, 14] width 43 height 17
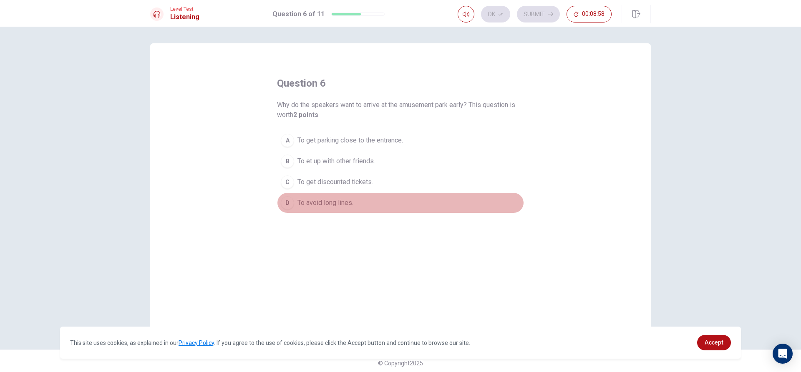
click at [282, 203] on div "D" at bounding box center [287, 202] width 13 height 13
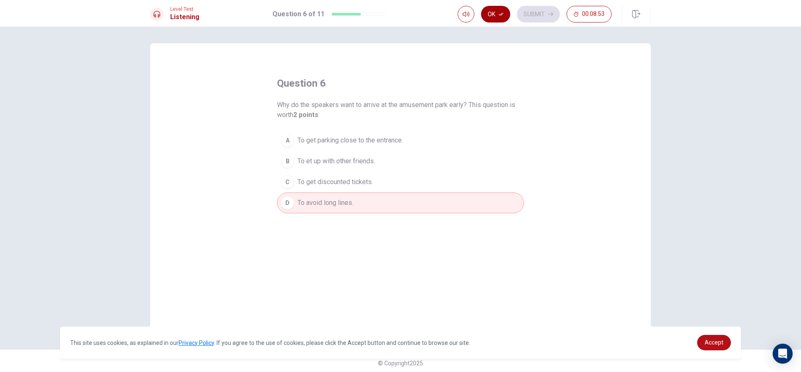
click at [492, 13] on button "Ok" at bounding box center [495, 14] width 29 height 17
click at [528, 16] on button "Submit" at bounding box center [538, 14] width 43 height 17
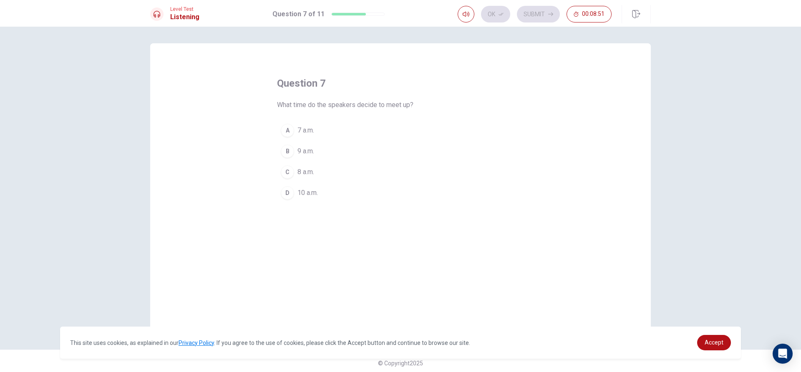
click at [283, 151] on div "B" at bounding box center [287, 151] width 13 height 13
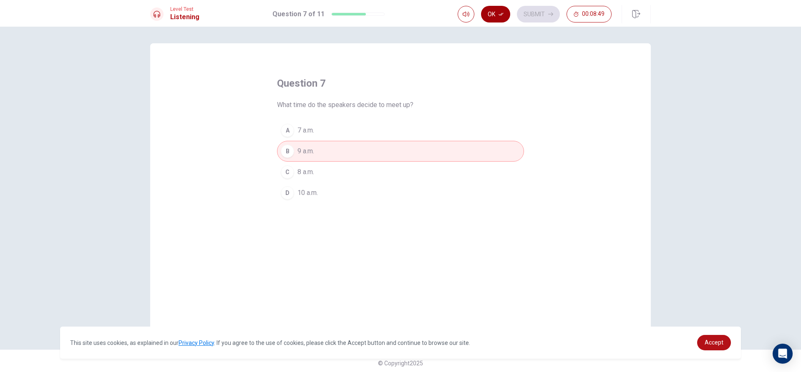
click at [497, 13] on button "Ok" at bounding box center [495, 14] width 29 height 17
click at [534, 18] on button "Submit" at bounding box center [538, 14] width 43 height 17
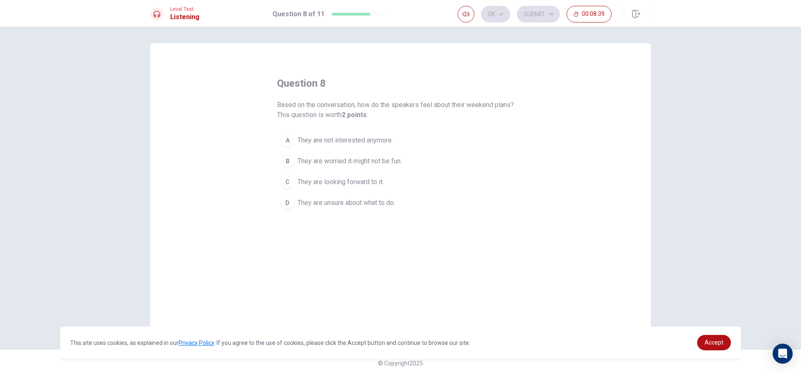
click at [288, 182] on div "C" at bounding box center [287, 182] width 13 height 13
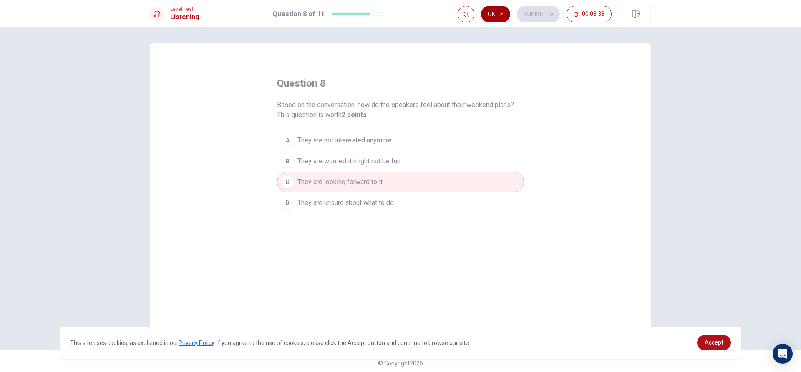
click at [491, 14] on button "Ok" at bounding box center [495, 14] width 29 height 17
click at [528, 13] on button "Submit" at bounding box center [538, 14] width 43 height 17
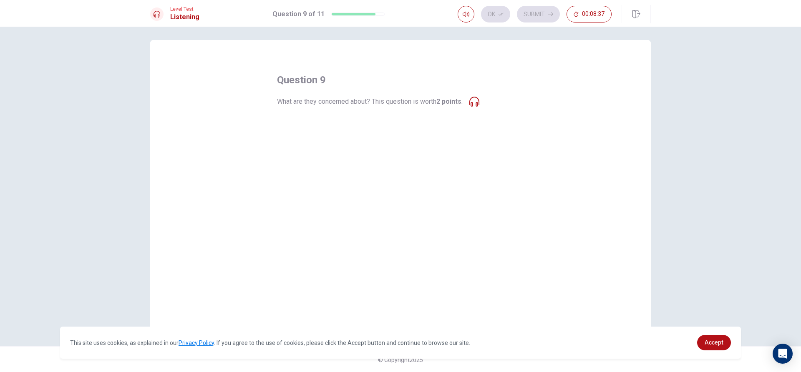
scroll to position [4, 0]
click at [360, 163] on span "They might get lost in the park." at bounding box center [341, 168] width 89 height 10
click at [332, 134] on button "A The park might be too crowded." at bounding box center [400, 126] width 247 height 21
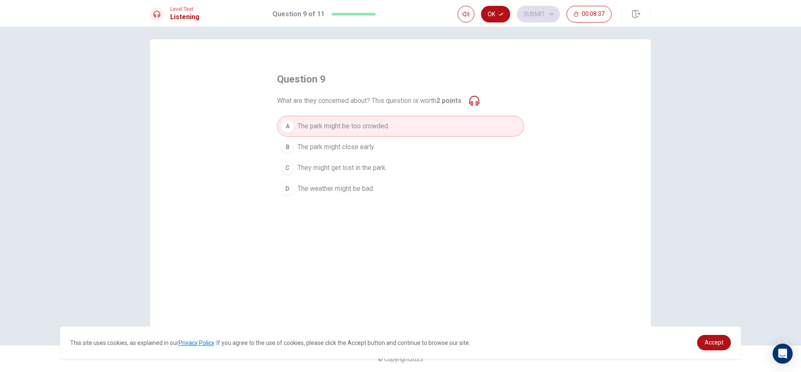
click at [327, 200] on div "question 9 What are they concerned about? This question is worth 2 points . A T…" at bounding box center [400, 184] width 501 height 290
click at [474, 105] on icon at bounding box center [474, 101] width 10 height 10
click at [476, 98] on icon at bounding box center [474, 101] width 10 height 10
click at [494, 19] on button "Ok" at bounding box center [495, 14] width 29 height 17
click at [536, 14] on button "Submit" at bounding box center [538, 14] width 43 height 17
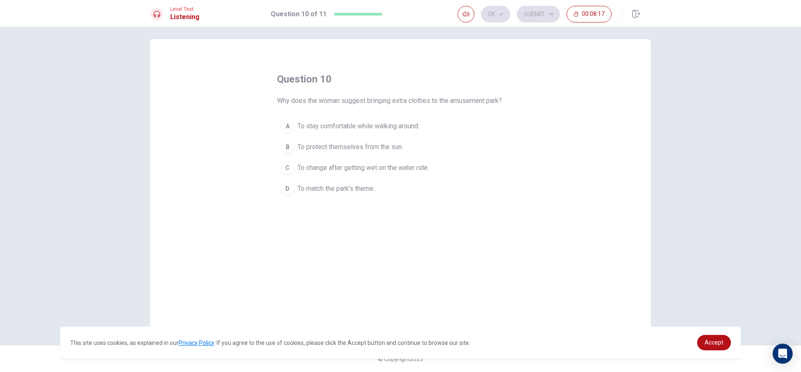
click at [287, 169] on div "C" at bounding box center [287, 167] width 13 height 13
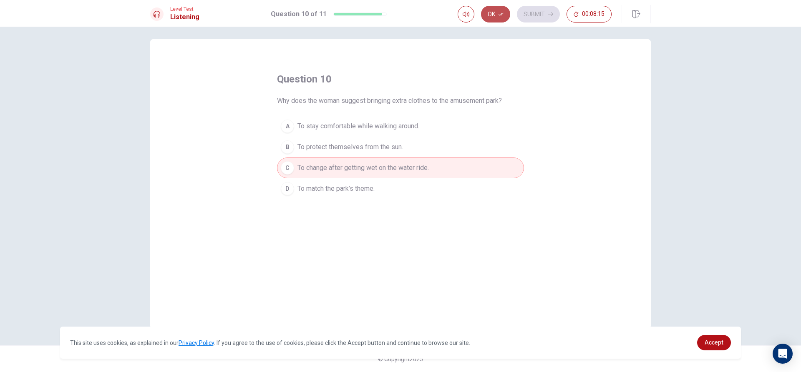
click at [500, 15] on icon "button" at bounding box center [500, 14] width 5 height 3
click at [546, 7] on button "Submit" at bounding box center [538, 14] width 43 height 17
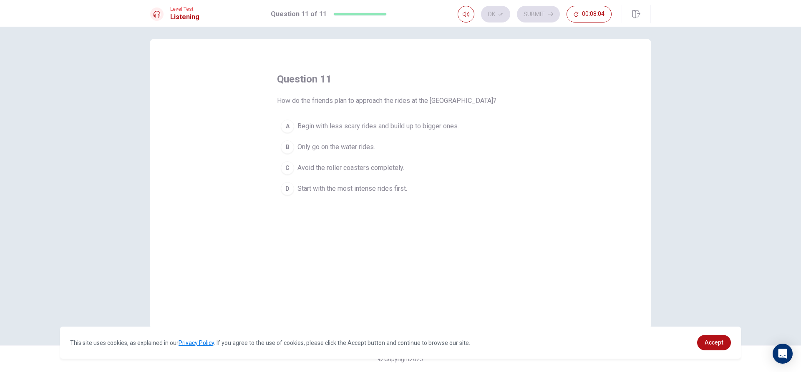
click at [284, 111] on div "question 11 How do the friends plan to approach the rides at the [GEOGRAPHIC_DA…" at bounding box center [400, 136] width 247 height 127
click at [273, 116] on div "question 11 How do the friends plan to approach the rides at the [GEOGRAPHIC_DA…" at bounding box center [400, 184] width 501 height 290
click at [289, 126] on div "A" at bounding box center [287, 126] width 13 height 13
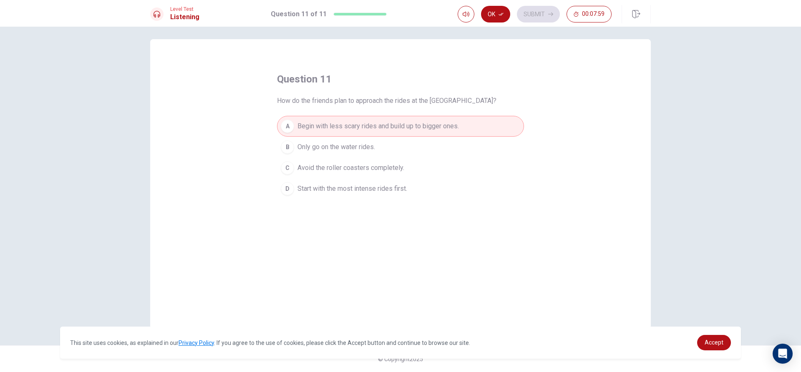
click at [284, 190] on div "D" at bounding box center [287, 188] width 13 height 13
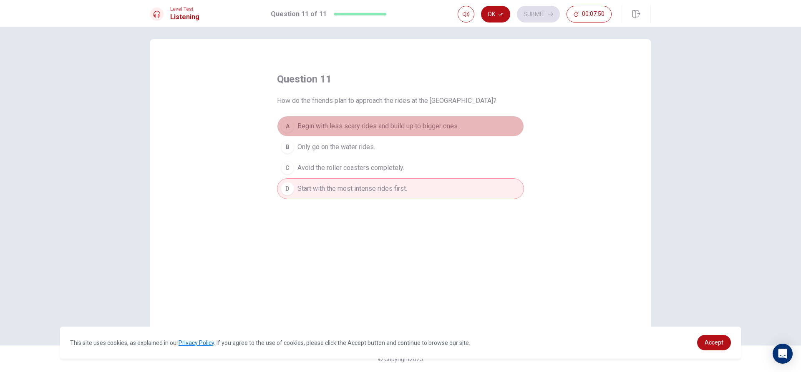
click at [281, 128] on div "A" at bounding box center [287, 126] width 13 height 13
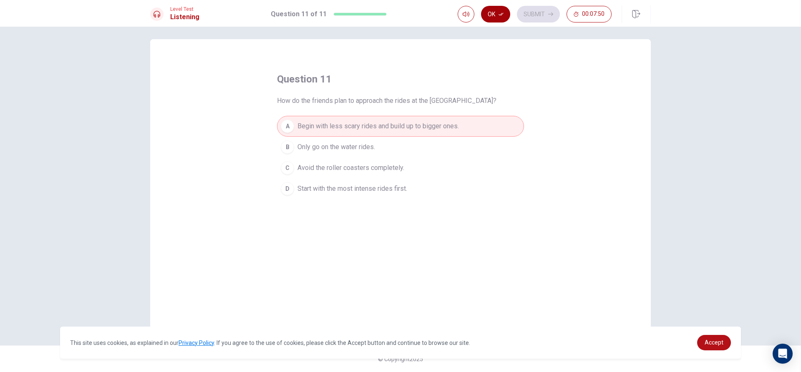
click at [495, 6] on button "Ok" at bounding box center [495, 14] width 29 height 17
click at [526, 17] on button "Submit" at bounding box center [538, 14] width 43 height 17
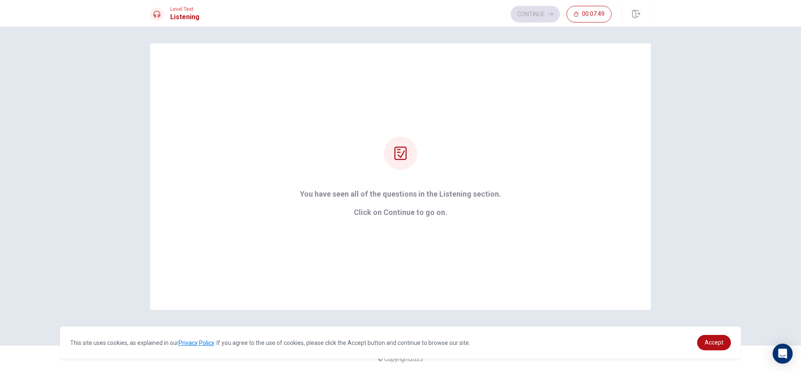
scroll to position [0, 0]
click at [536, 13] on button "Continue" at bounding box center [535, 14] width 49 height 17
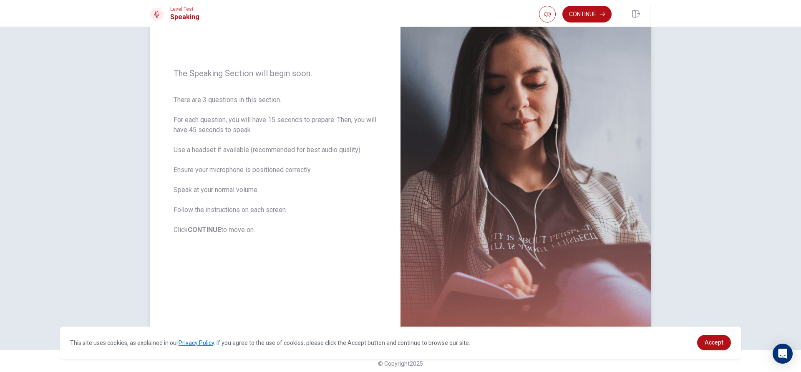
scroll to position [78, 0]
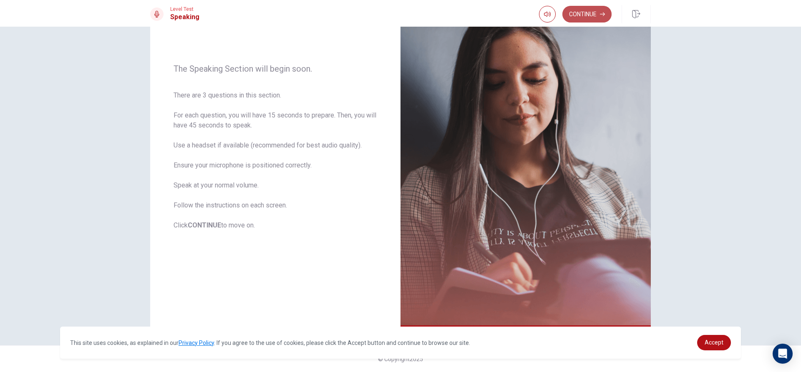
click at [586, 13] on button "Continue" at bounding box center [586, 14] width 49 height 17
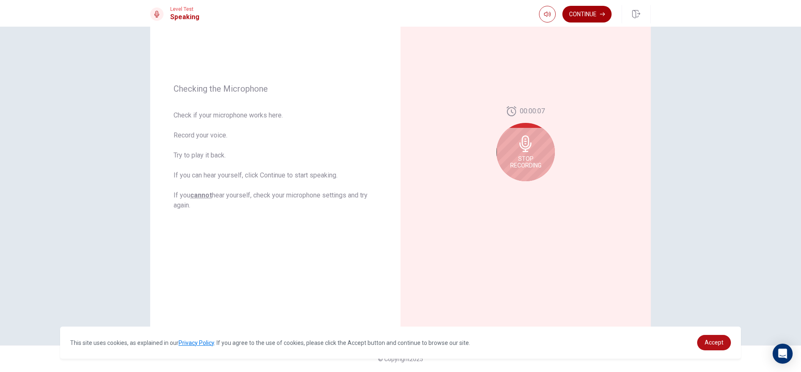
click at [594, 14] on button "Continue" at bounding box center [586, 14] width 49 height 17
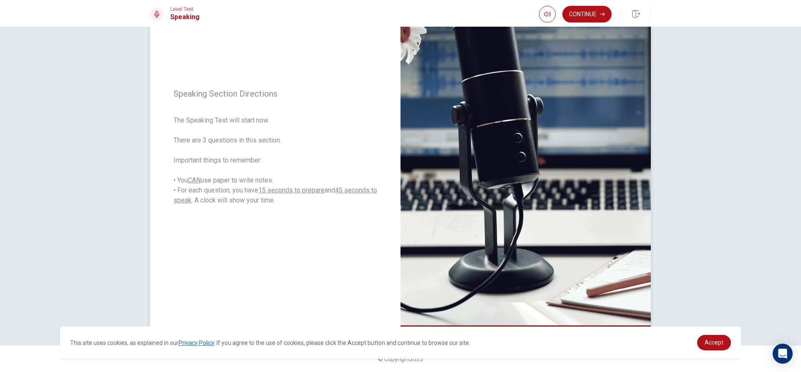
click at [496, 161] on img at bounding box center [525, 147] width 250 height 364
click at [586, 10] on button "Continue" at bounding box center [586, 14] width 49 height 17
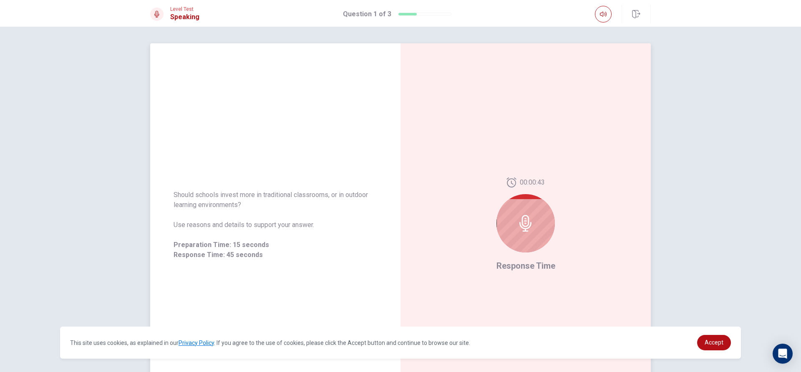
click at [523, 223] on icon at bounding box center [525, 223] width 17 height 17
click at [535, 220] on div at bounding box center [525, 223] width 58 height 58
click at [541, 212] on div at bounding box center [525, 223] width 58 height 58
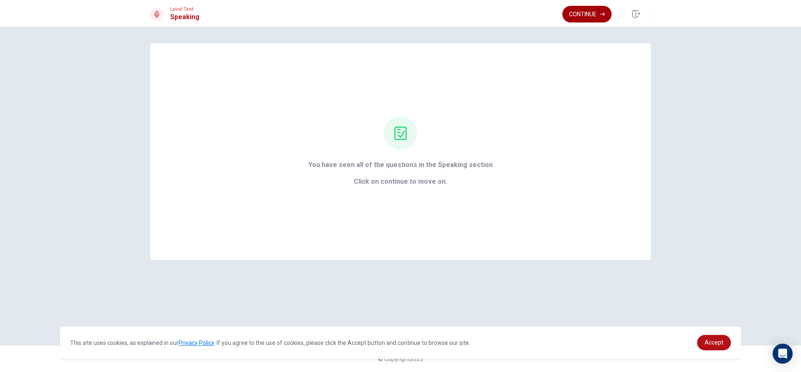
click at [598, 15] on button "Continue" at bounding box center [586, 14] width 49 height 17
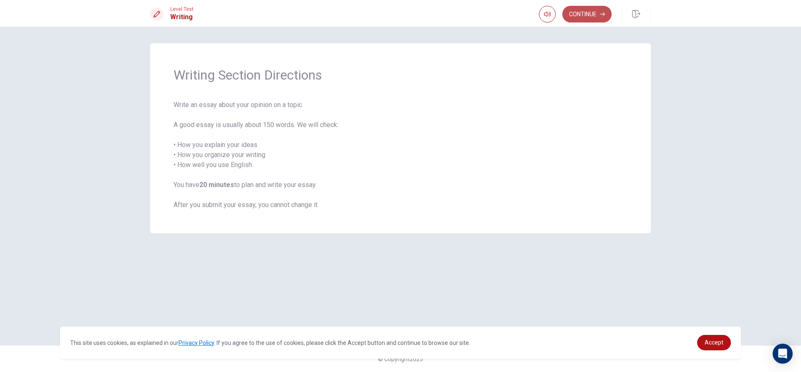
click at [597, 16] on button "Continue" at bounding box center [586, 14] width 49 height 17
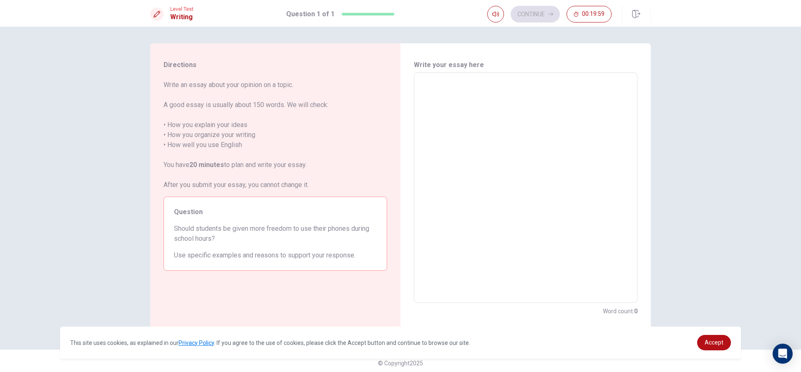
click at [536, 123] on textarea at bounding box center [526, 188] width 212 height 217
type textarea "i"
type textarea "x"
type textarea "in"
type textarea "x"
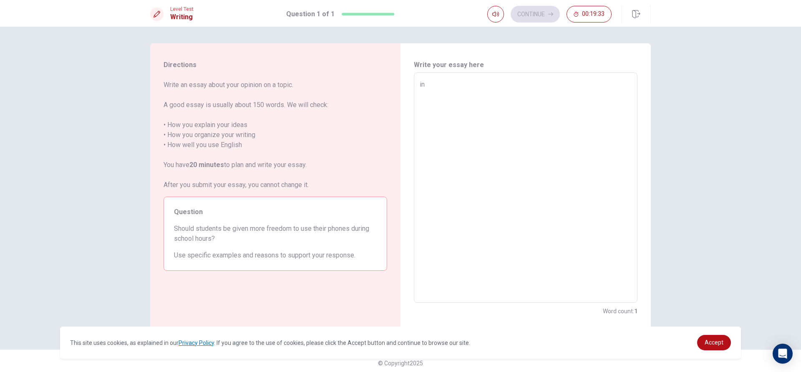
type textarea "i"
type textarea "x"
type textarea "I"
type textarea "x"
type textarea "In"
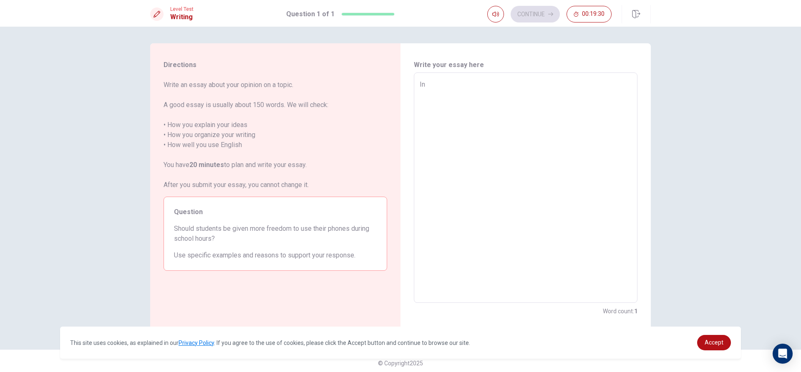
type textarea "x"
type textarea "In"
type textarea "x"
type textarea "In m"
type textarea "x"
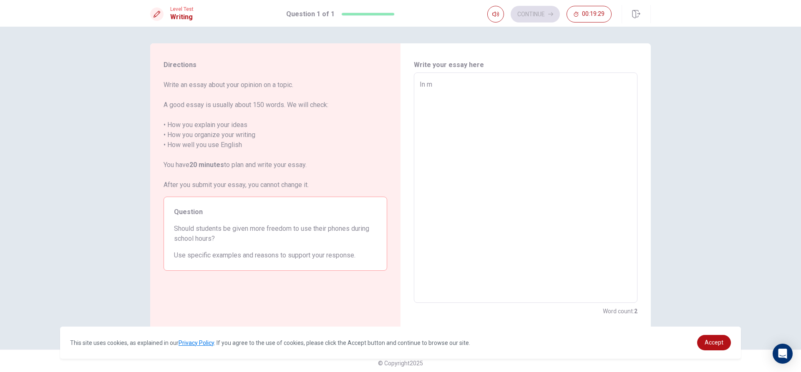
type textarea "In my"
type textarea "x"
type textarea "In myo"
type textarea "x"
type textarea "In myop"
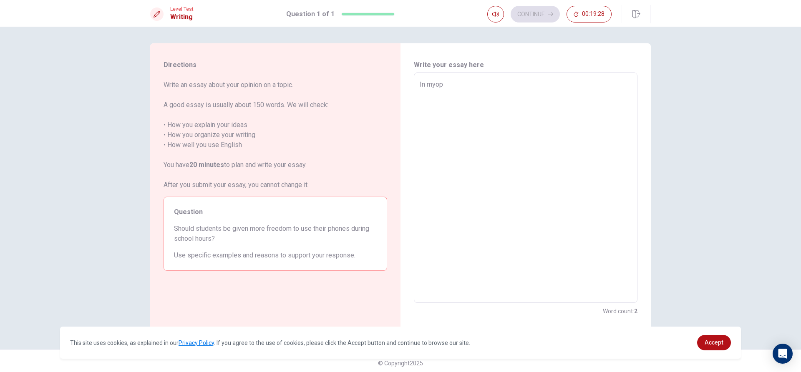
type textarea "x"
type textarea "In myopi"
type textarea "x"
type textarea "In myopin"
type textarea "x"
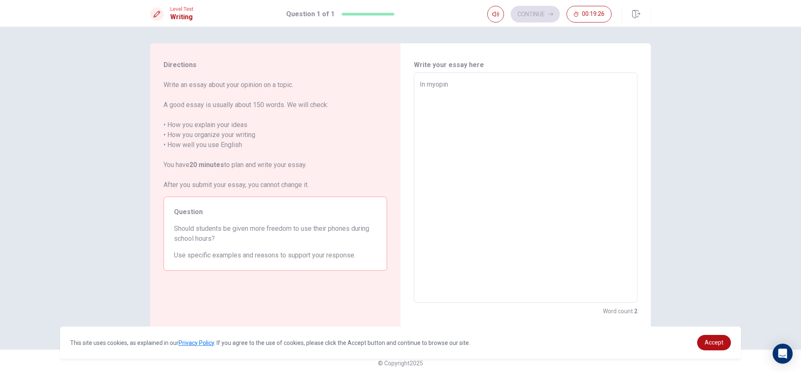
type textarea "In myopini"
type textarea "x"
type textarea "In myopinio"
type textarea "x"
type textarea "In myopinion"
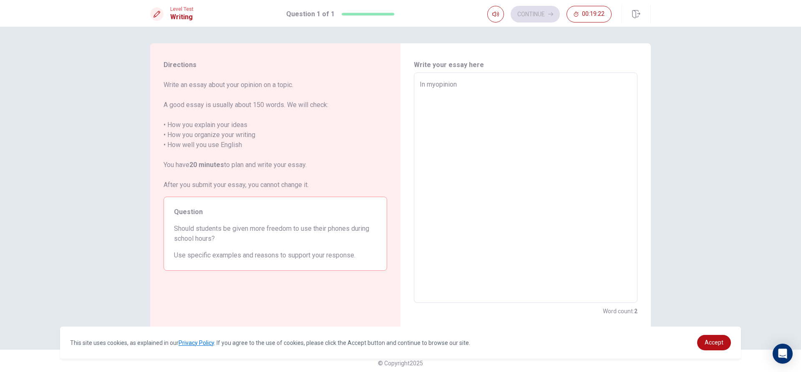
click at [432, 86] on textarea "In myopinion" at bounding box center [526, 188] width 212 height 217
type textarea "x"
type textarea "In my opinion"
click at [460, 91] on textarea "In my opinion" at bounding box center [526, 188] width 212 height 217
type textarea "x"
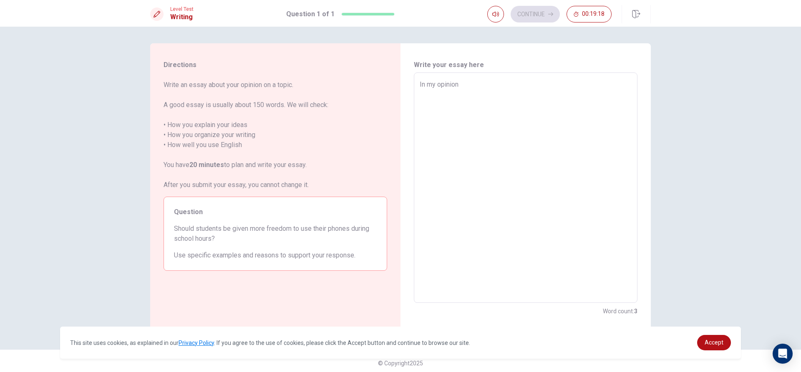
type textarea "In my opinion,"
type textarea "x"
type textarea "In my opinion,"
type textarea "x"
type textarea "In my opinion, t"
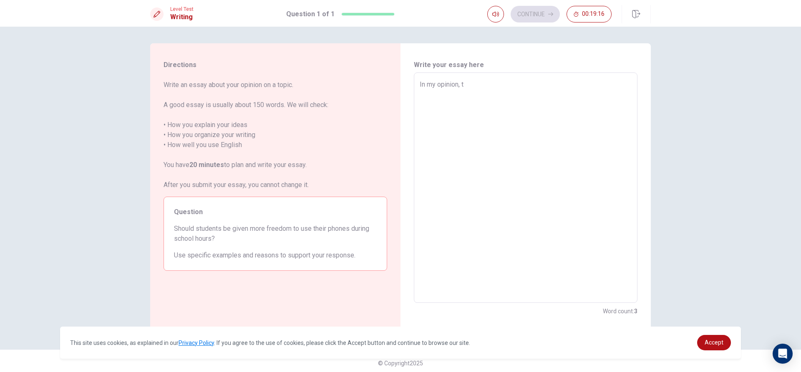
type textarea "x"
type textarea "In my opinion, th"
type textarea "x"
type textarea "In my opinion, the"
type textarea "x"
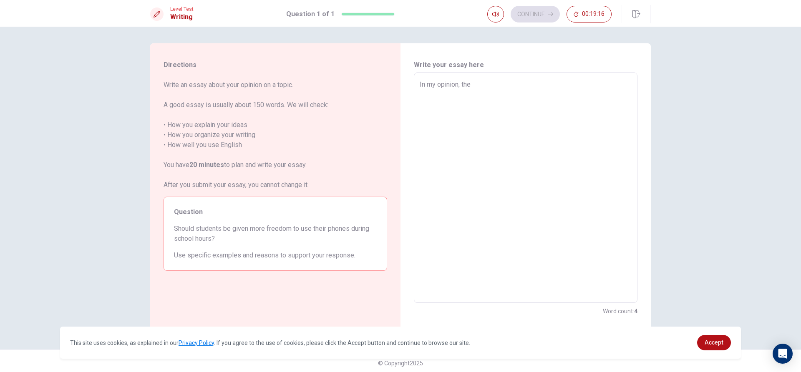
type textarea "In my opinion, the"
type textarea "x"
type textarea "In my opinion, the a"
type textarea "x"
type textarea "In my opinion, the an"
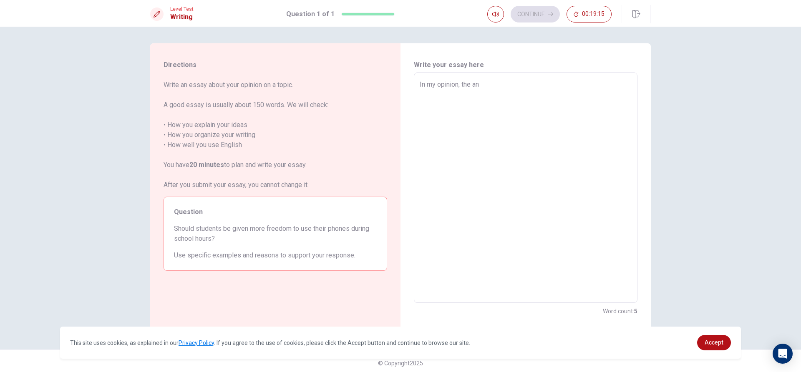
type textarea "x"
type textarea "In my opinion, the ans"
type textarea "x"
type textarea "In my opinion, the answ"
type textarea "x"
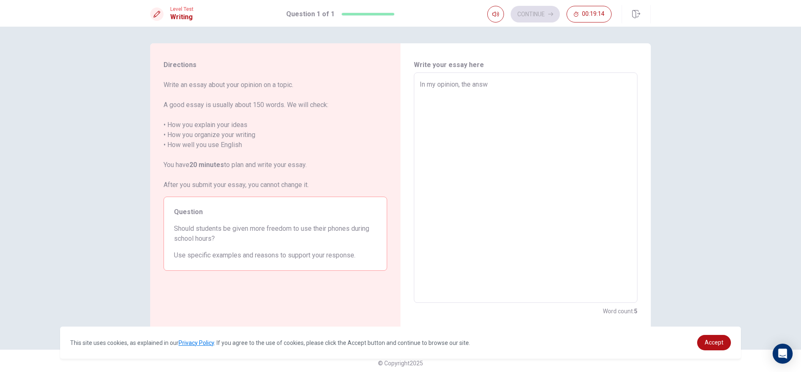
type textarea "In my opinion, the answe"
type textarea "x"
type textarea "In my opinion, the answer"
type textarea "x"
type textarea "In my opinion, the answer"
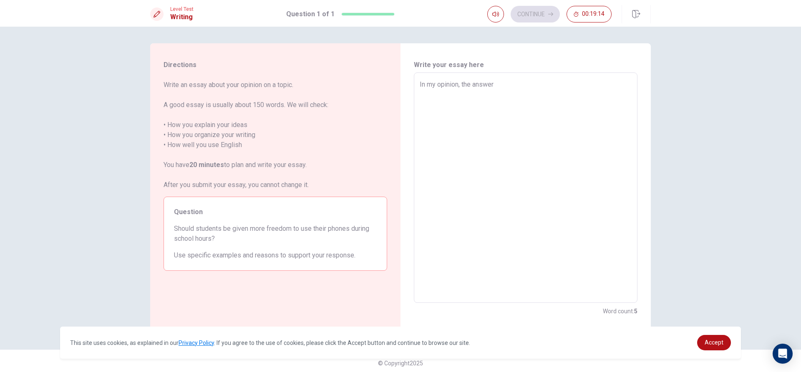
type textarea "x"
type textarea "In my opinion, the answer i"
type textarea "x"
type textarea "In my opinion, the answer is"
type textarea "x"
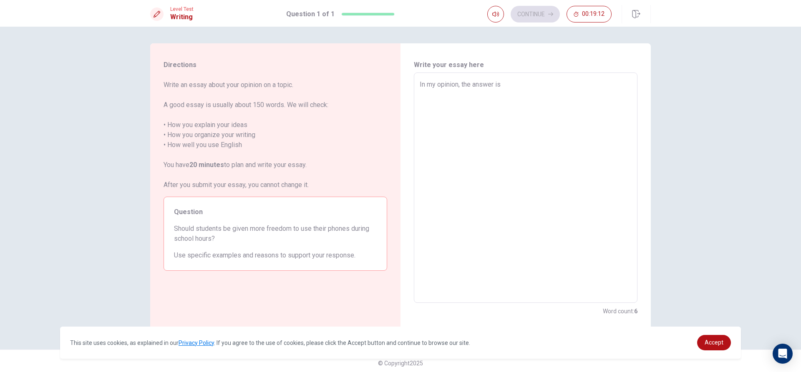
type textarea "In my opinion, the answer is"
type textarea "x"
type textarea "In my opinion, the answer is b"
type textarea "x"
type textarea "In my opinion, the answer is bo"
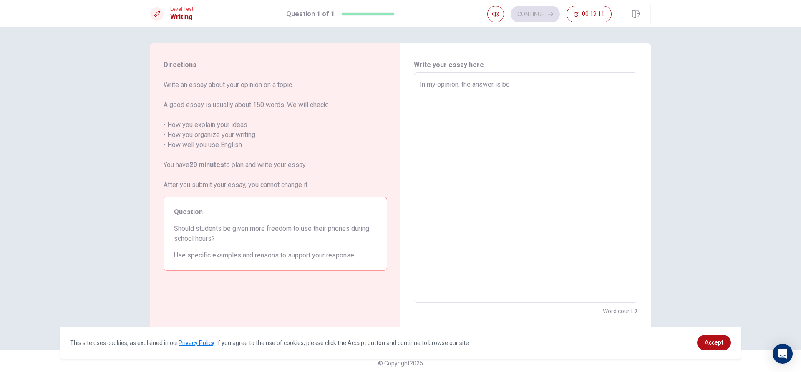
type textarea "x"
type textarea "In my opinion, the answer is bot"
type textarea "x"
type textarea "In my opinion, the answer is both"
type textarea "x"
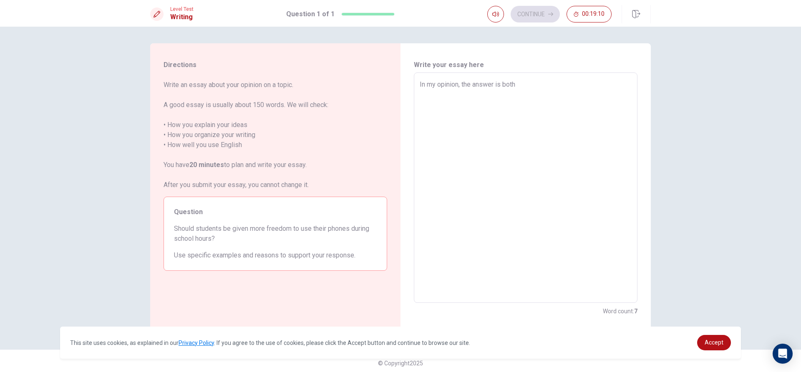
type textarea "In my opinion, the answer is both"
type textarea "x"
type textarea "In my opinion, the answer is both y"
type textarea "x"
type textarea "In my opinion, the answer is both ye"
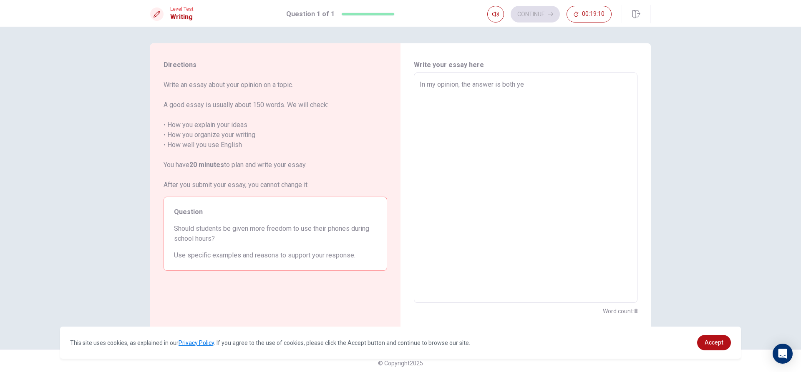
type textarea "x"
type textarea "In my opinion, the answer is both yes"
type textarea "x"
type textarea "In my opinion, the answer is both yes"
type textarea "x"
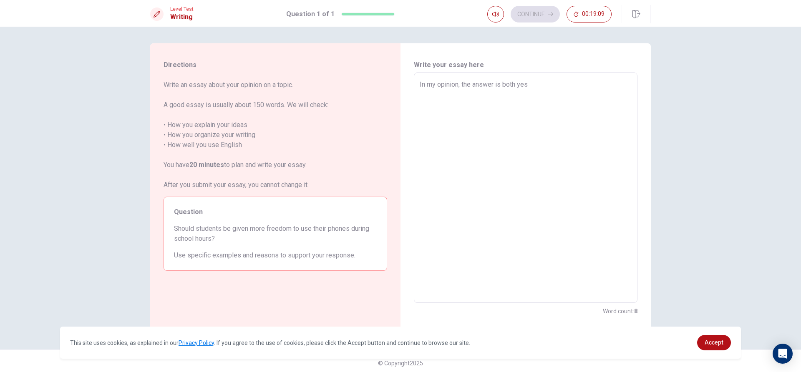
type textarea "In my opinion, the answer is both yes a"
type textarea "x"
type textarea "In my opinion, the answer is both yes an"
type textarea "x"
type textarea "In my opinion, the answer is both yes and"
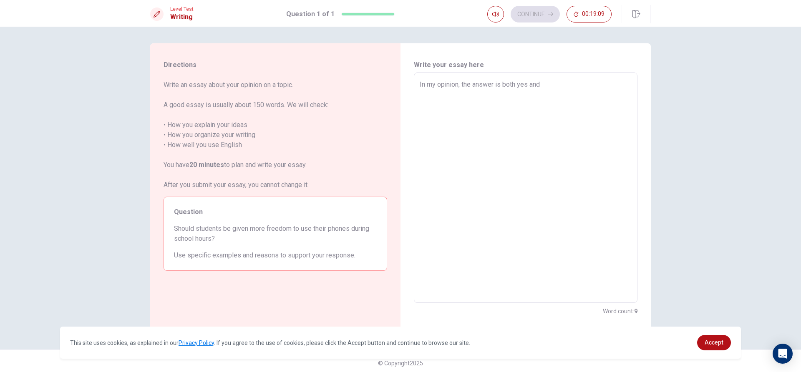
type textarea "x"
type textarea "In my opinion, the answer is both yes and"
type textarea "x"
type textarea "In my opinion, the answer is both yes and n"
type textarea "x"
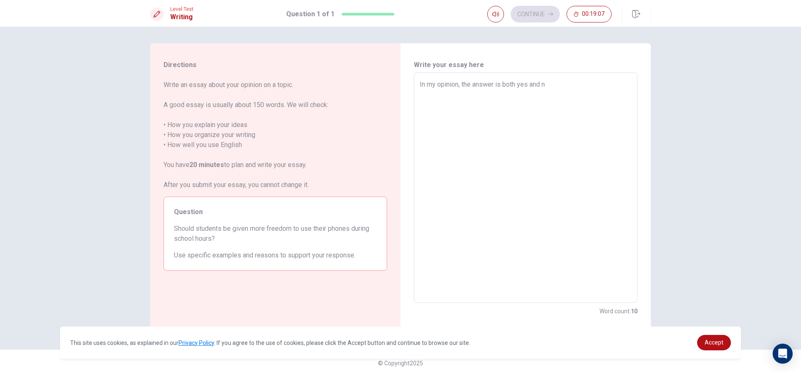
type textarea "In my opinion, the answer is both yes and no"
type textarea "x"
type textarea "In my opinion, the answer is both yes and no."
type textarea "x"
type textarea "In my opinion, the answer is both yes and no."
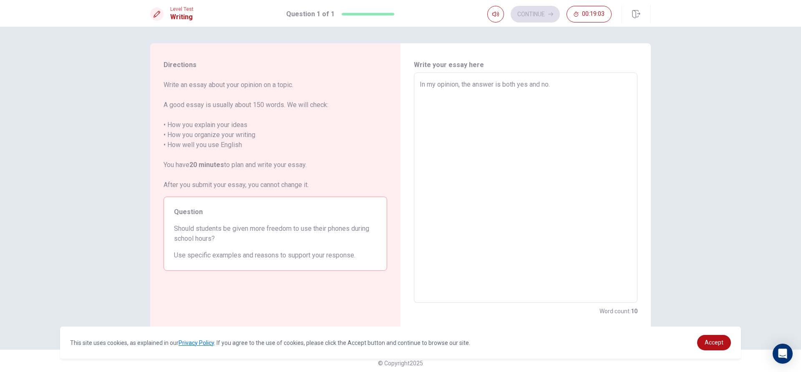
type textarea "x"
type textarea "In my opinion, the answer is both yes and no. f"
type textarea "x"
type textarea "In my opinion, the answer is both yes and no. fi"
type textarea "x"
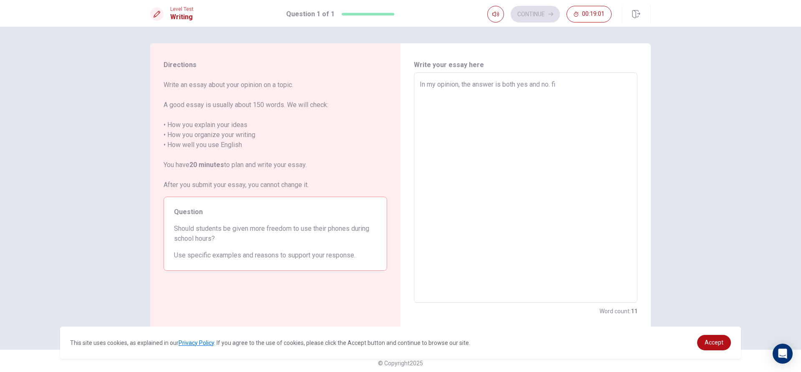
type textarea "In my opinion, the answer is both yes and no. f"
type textarea "x"
type textarea "In my opinion, the answer is both yes and no."
type textarea "x"
type textarea "In my opinion, the answer is both yes and no. F"
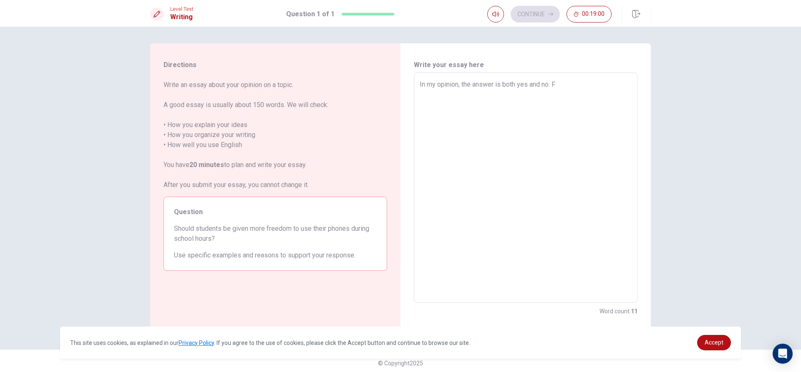
type textarea "x"
type textarea "In my opinion, the answer is both yes and no. Fi"
type textarea "x"
type textarea "In my opinion, the answer is both yes and no. Fir"
type textarea "x"
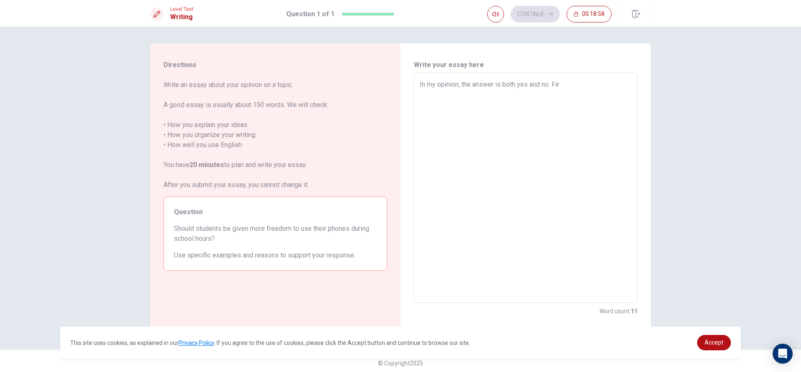
type textarea "In my opinion, the answer is both yes and no. Firs"
type textarea "x"
type textarea "In my opinion, the answer is both yes and no. First"
type textarea "x"
type textarea "In my opinion, the answer is both yes and no. Firstl"
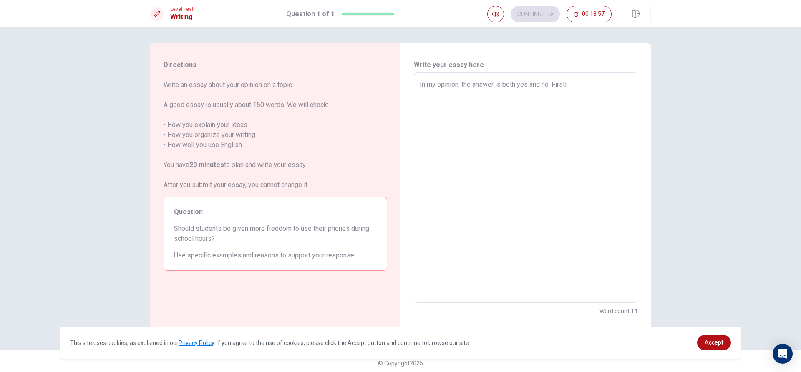
type textarea "x"
type textarea "In my opinion, the answer is both yes and no. Firstly"
type textarea "x"
type textarea "In my opinion, the answer is both yes and no. Firstly"
type textarea "x"
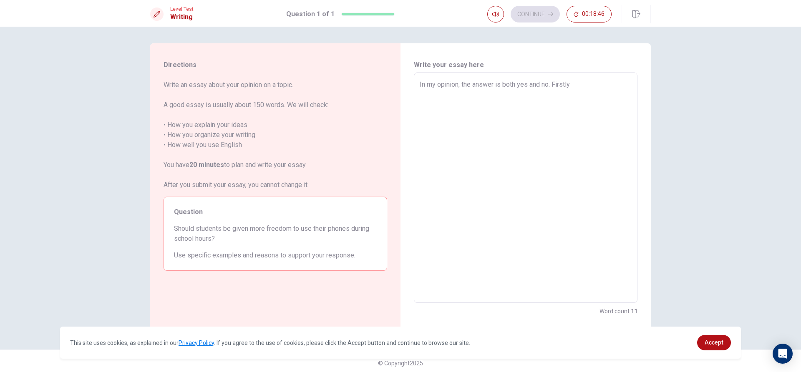
type textarea "In my opinion, the answer is both yes and no. Firstly i"
type textarea "x"
type textarea "In my opinion, the answer is both yes and no. Firstly i"
type textarea "x"
type textarea "In my opinion, the answer is both yes and no. Firstly i t"
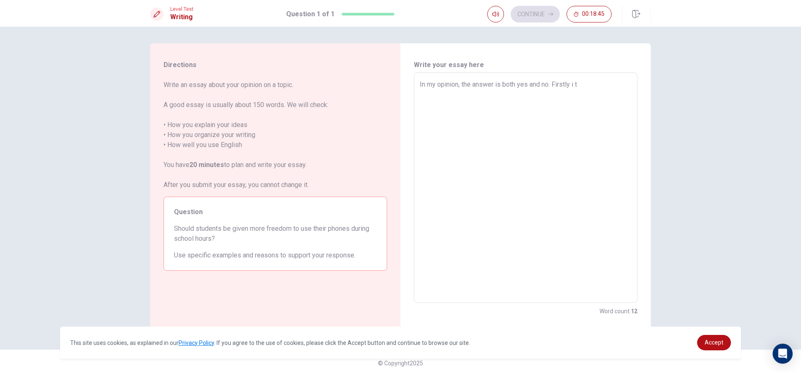
type textarea "x"
type textarea "In my opinion, the answer is both yes and no. Firstly i th"
type textarea "x"
type textarea "In my opinion, the answer is both yes and no. Firstly i thi"
type textarea "x"
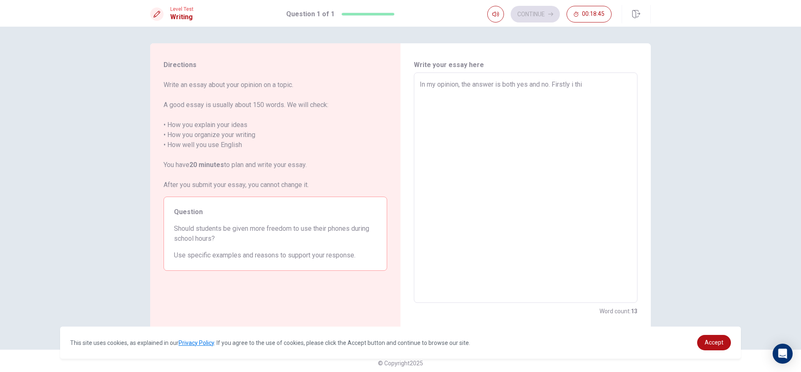
type textarea "In my opinion, the answer is both yes and no. Firstly i thin"
type textarea "x"
type textarea "In my opinion, the answer is both yes and no. Firstly i think"
type textarea "x"
type textarea "In my opinion, the answer is both yes and no. Firstly i think"
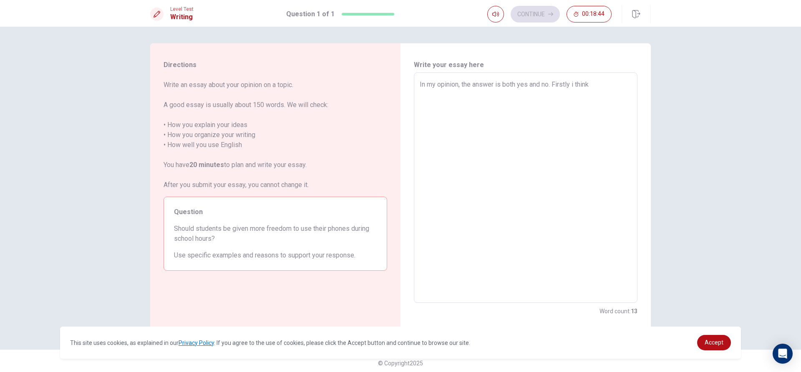
type textarea "x"
type textarea "In my opinion, the answer is both yes and no. Firstly i think i"
type textarea "x"
type textarea "In my opinion, the answer is both yes and no. Firstly i think it"
type textarea "x"
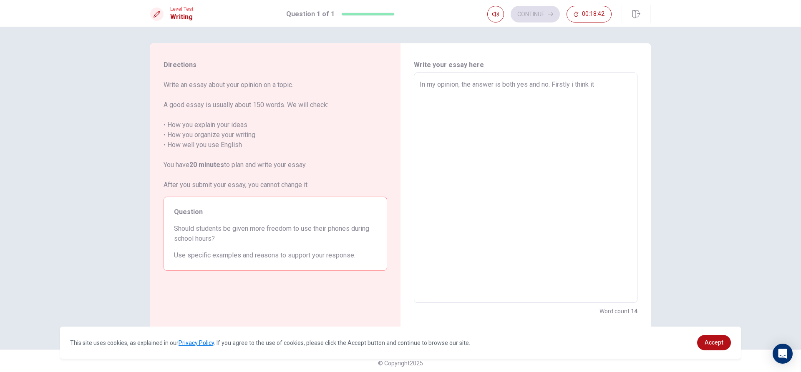
type textarea "In my opinion, the answer is both yes and no. Firstly i think it"
type textarea "x"
type textarea "In my opinion, the answer is both yes and no. Firstly i think it"
type textarea "x"
type textarea "In my opinion, the answer is both yes and no. Firstly i think i"
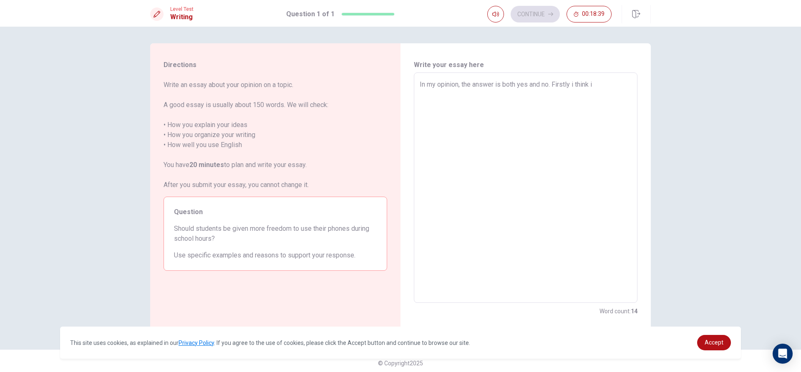
type textarea "x"
type textarea "In my opinion, the answer is both yes and no. Firstly i think"
type textarea "x"
type textarea "In my opinion, the answer is both yes and no. Firstly i think w"
type textarea "x"
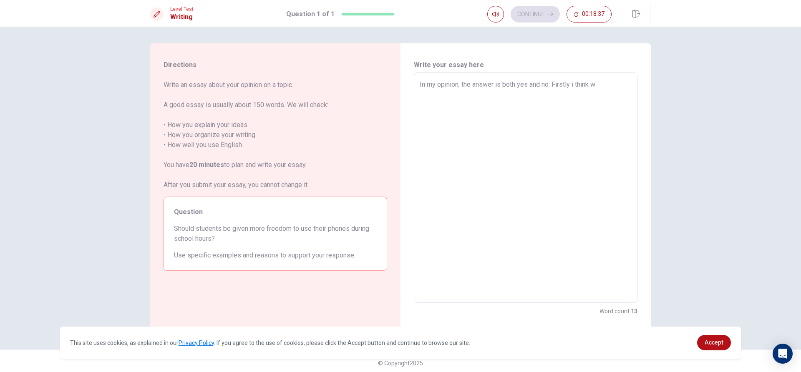
type textarea "In my opinion, the answer is both yes and no. Firstly i think we"
type textarea "x"
type textarea "In my opinion, the answer is both yes and no. Firstly i think we"
type textarea "x"
type textarea "In my opinion, the answer is both yes and no. Firstly i think we s"
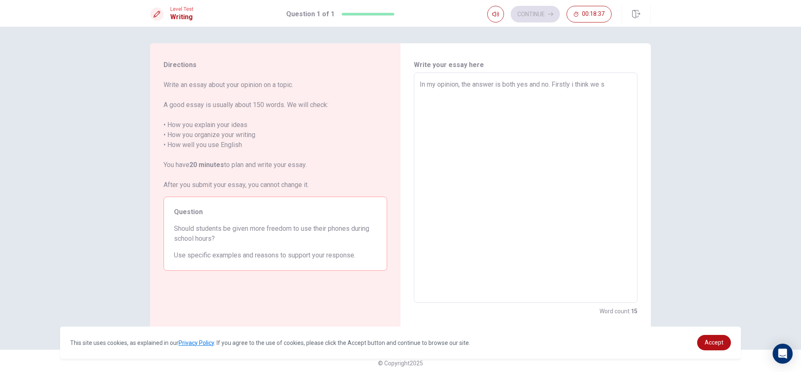
type textarea "x"
type textarea "In my opinion, the answer is both yes and no. Firstly i think we sh"
type textarea "x"
type textarea "In my opinion, the answer is both yes and no. Firstly i think we sho"
type textarea "x"
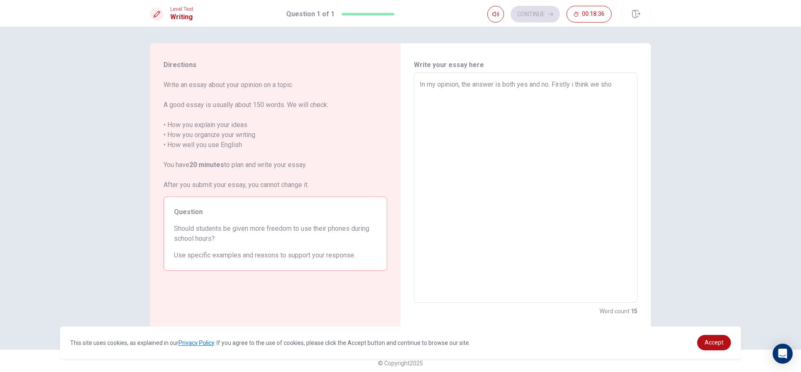
type textarea "In my opinion, the answer is both yes and no. Firstly i think we shou"
type textarea "x"
type textarea "In my opinion, the answer is both yes and no. Firstly i think we shoul"
type textarea "x"
type textarea "In my opinion, the answer is both yes and no. Firstly i think we should"
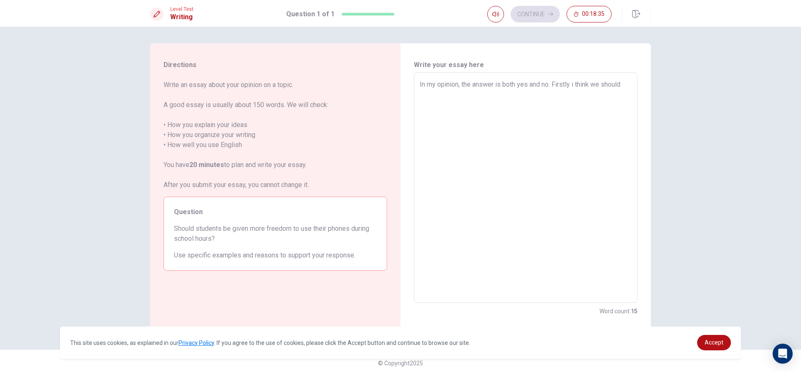
type textarea "x"
type textarea "In my opinion, the answer is both yes and no. Firstly i think we should"
type textarea "x"
type textarea "In my opinion, the answer is both yes and no. Firstly i think we should g"
type textarea "x"
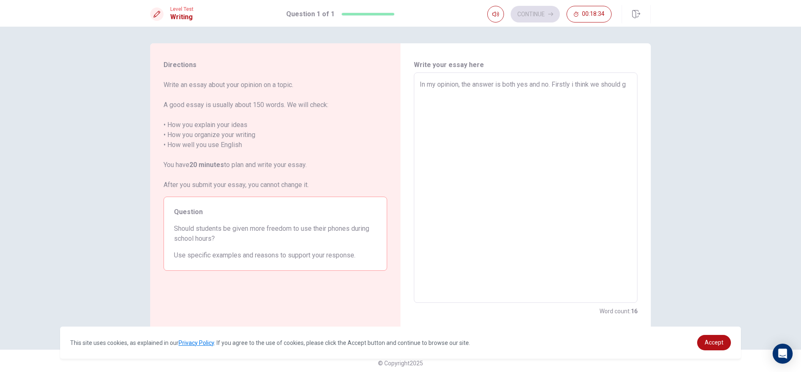
type textarea "In my opinion, the answer is both yes and no. Firstly i think we should ge"
type textarea "x"
type textarea "In my opinion, the answer is both yes and no. Firstly i think we should ger"
type textarea "x"
type textarea "In my opinion, the answer is both yes and no. Firstly i think we should ger"
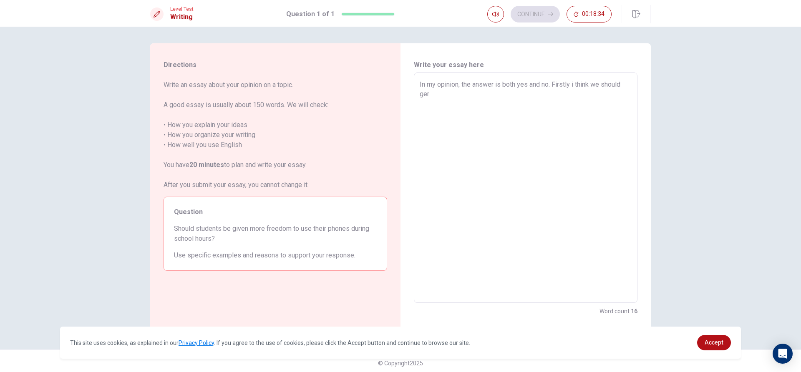
type textarea "x"
type textarea "In my opinion, the answer is both yes and no. Firstly i think we should ger m"
type textarea "x"
type textarea "In my opinion, the answer is both yes and no. Firstly i think we should ger mo"
type textarea "x"
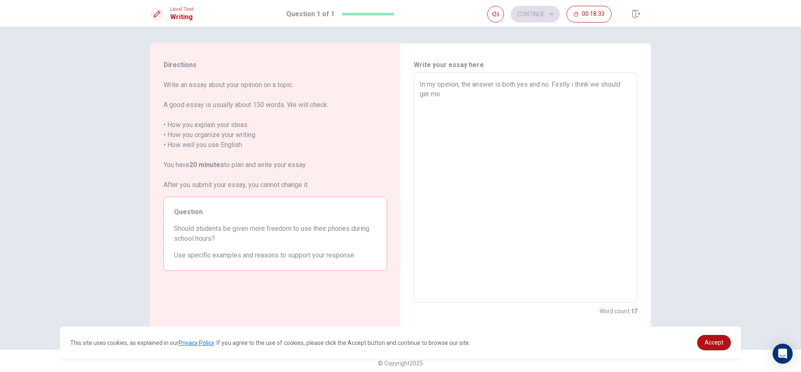
type textarea "In my opinion, the answer is both yes and no. Firstly i think we should ger mor"
type textarea "x"
type textarea "In my opinion, the answer is both yes and no. Firstly i think we should ger more"
type textarea "x"
type textarea "In my opinion, the answer is both yes and no. Firstly i think we should ger more"
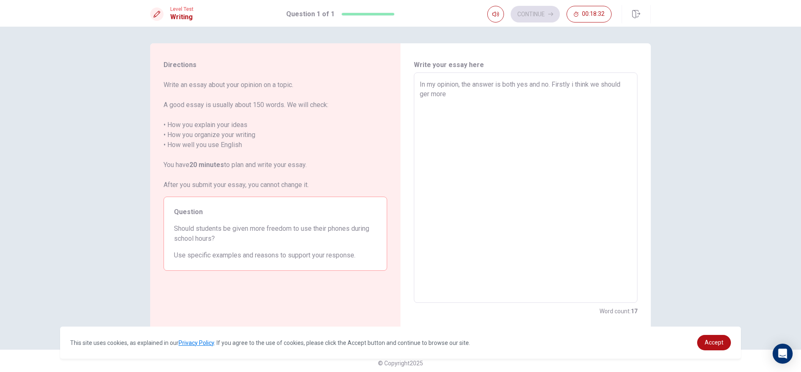
type textarea "x"
type textarea "In my opinion, the answer is both yes and no. Firstly i think we should ger mor…"
type textarea "x"
type textarea "In my opinion, the answer is both yes and no. Firstly i think we should ger mor…"
type textarea "x"
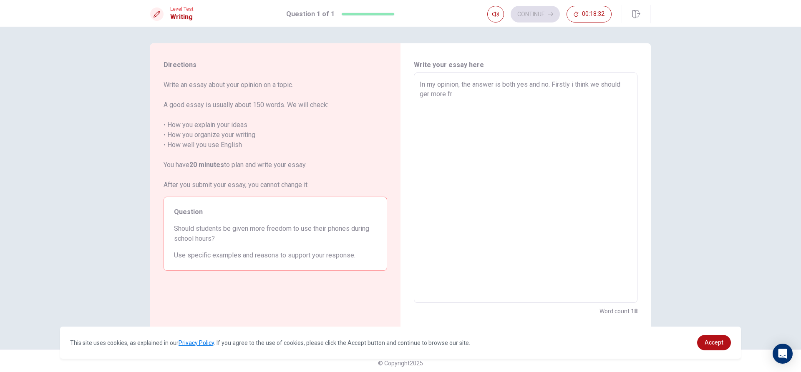
type textarea "In my opinion, the answer is both yes and no. Firstly i think we should ger mor…"
type textarea "x"
type textarea "In my opinion, the answer is both yes and no. Firstly i think we should ger mor…"
type textarea "x"
type textarea "In my opinion, the answer is both yes and no. Firstly i think we should ger mor…"
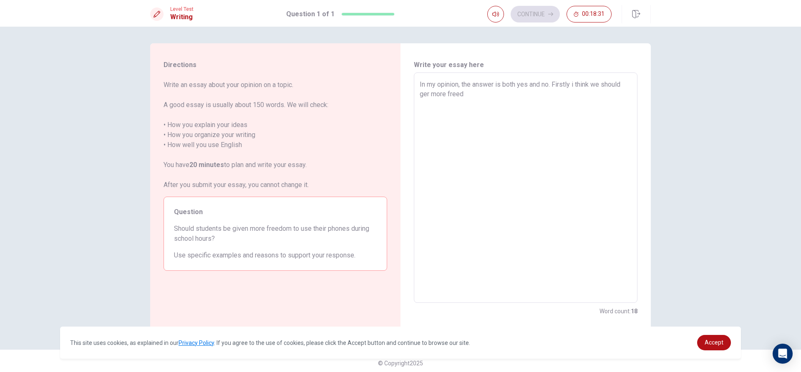
type textarea "x"
type textarea "In my opinion, the answer is both yes and no. Firstly i think we should ger mor…"
type textarea "x"
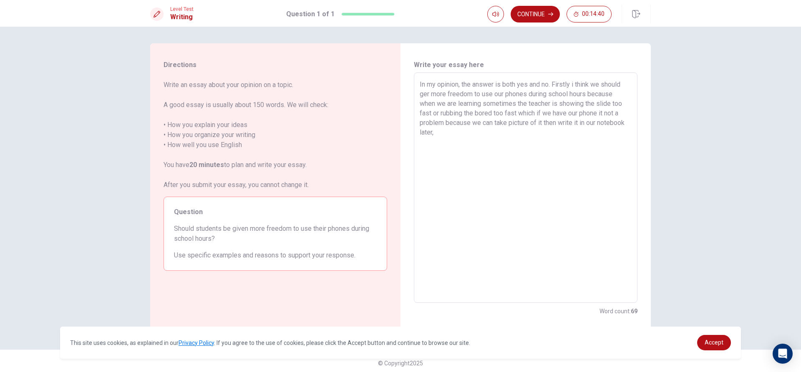
click at [515, 110] on textarea "In my opinion, the answer is both yes and no. Firstly i think we should ger mor…" at bounding box center [526, 188] width 212 height 217
click at [632, 130] on div "In my opinion, the answer is both yes and no. Firstly i think we should ger mor…" at bounding box center [526, 188] width 224 height 231
click at [628, 138] on textarea "In my opinion, the answer is both yes and no. Firstly i think we should ger mor…" at bounding box center [526, 188] width 212 height 217
click at [569, 83] on textarea "In my opinion, the answer is both yes and no. Firstly i think we should ger mor…" at bounding box center [526, 188] width 212 height 217
click at [476, 93] on textarea "In my opinion, the answer is both yes and no. The asnwer to why i think we shou…" at bounding box center [526, 188] width 212 height 217
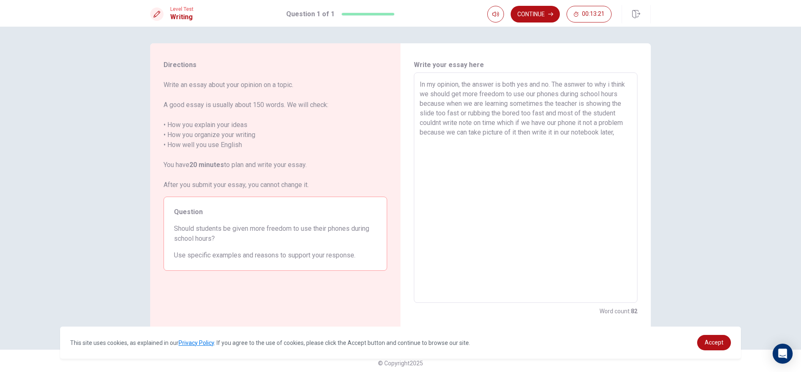
click at [460, 103] on textarea "In my opinion, the answer is both yes and no. The asnwer to why i think we shou…" at bounding box center [526, 188] width 212 height 217
click at [621, 138] on textarea "In my opinion, the answer is both yes and no. The asnwer to why i think we shou…" at bounding box center [526, 188] width 212 height 217
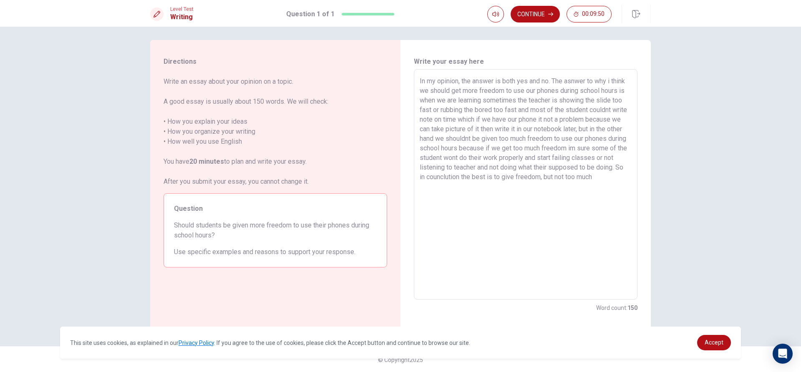
scroll to position [4, 0]
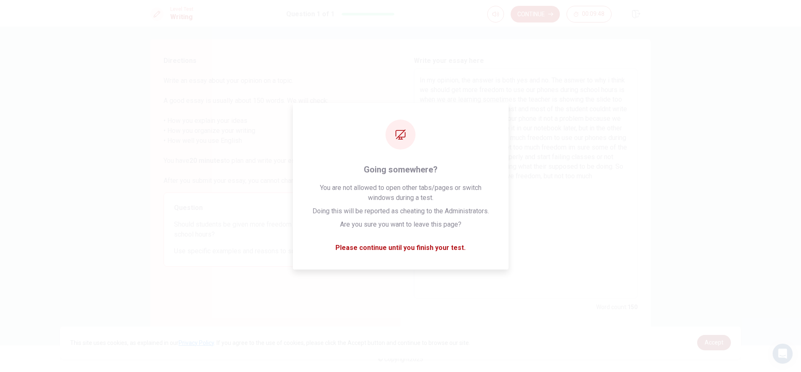
click at [711, 340] on span "Accept" at bounding box center [714, 343] width 19 height 7
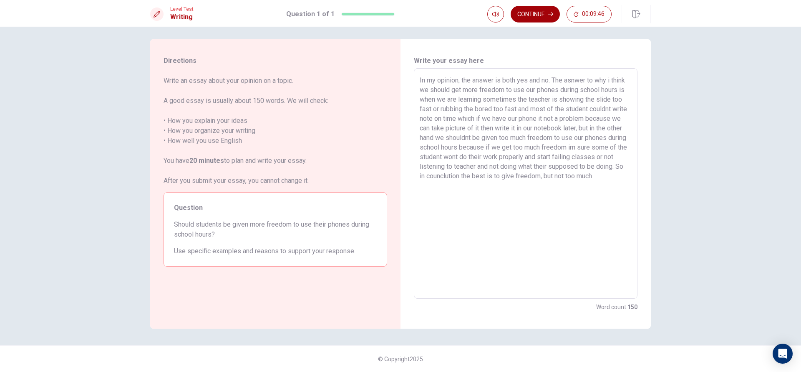
click at [533, 13] on button "Continue" at bounding box center [535, 14] width 49 height 17
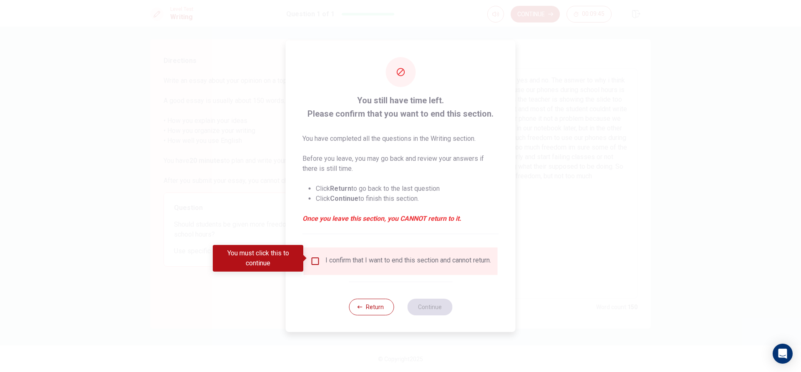
click at [314, 257] on input "You must click this to continue" at bounding box center [315, 262] width 10 height 10
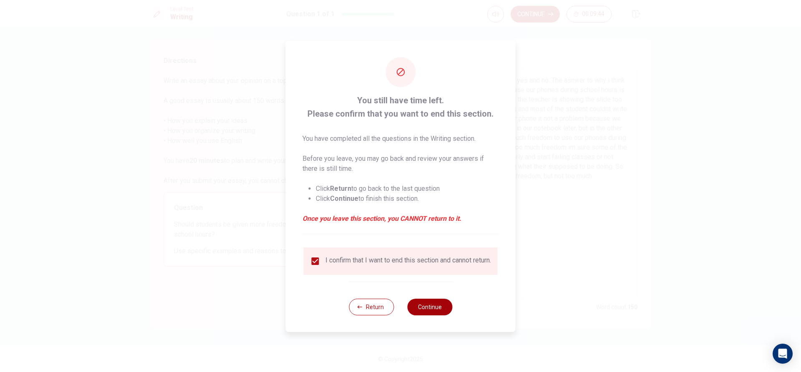
click at [438, 309] on button "Continue" at bounding box center [429, 307] width 45 height 17
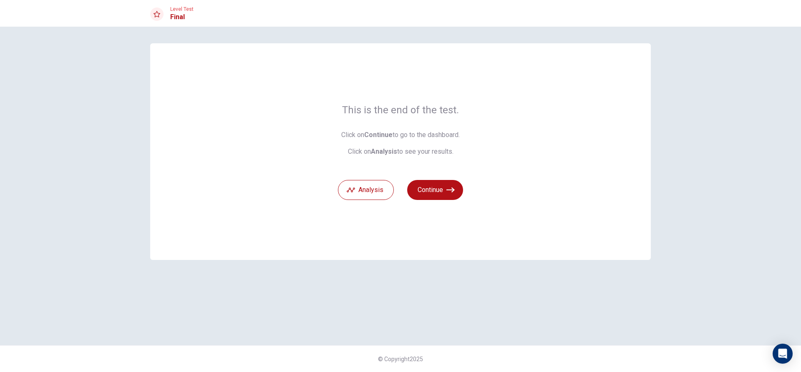
scroll to position [0, 0]
click at [440, 190] on button "Continue" at bounding box center [435, 190] width 56 height 20
